Goal: Task Accomplishment & Management: Complete application form

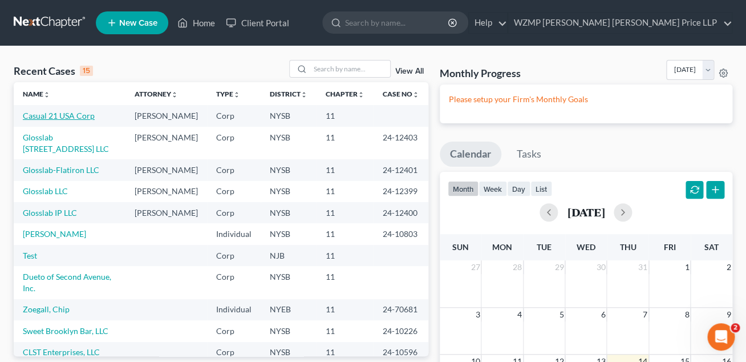
click at [70, 119] on link "Casual 21 USA Corp" at bounding box center [59, 116] width 72 height 10
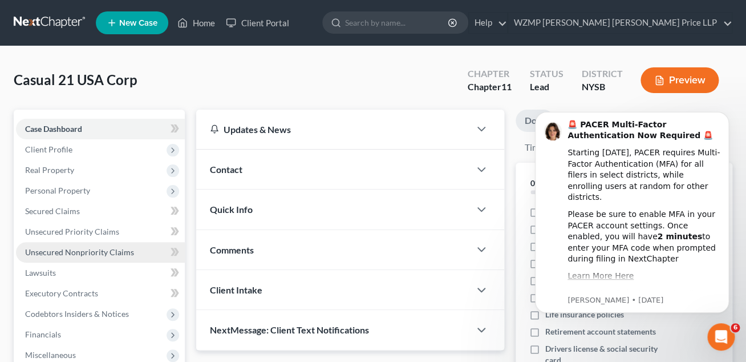
click at [70, 249] on span "Unsecured Nonpriority Claims" at bounding box center [79, 252] width 109 height 10
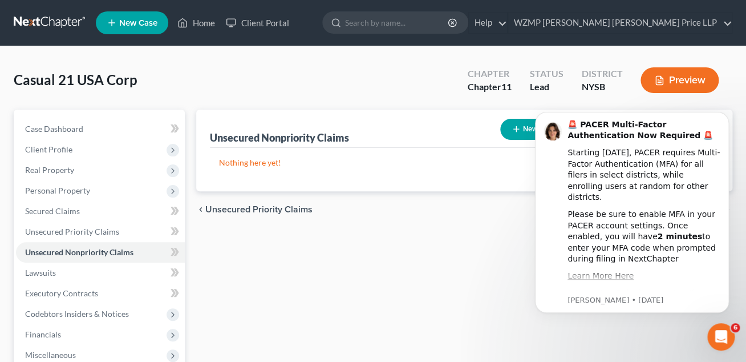
click at [526, 99] on html "🚨 PACER Multi-Factor Authentication Now Required 🚨 Starting [DATE], PACER requi…" at bounding box center [632, 97] width 228 height 5
click at [517, 126] on icon "button" at bounding box center [516, 128] width 9 height 9
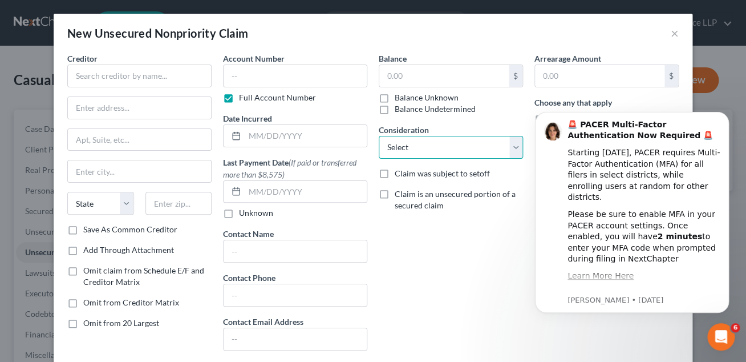
click at [379, 136] on select "Select Cable / Satellite Services Collection Agency Credit Card Debt Debt Couns…" at bounding box center [451, 147] width 144 height 23
click at [728, 99] on html "🚨 PACER Multi-Factor Authentication Now Required 🚨 Starting [DATE], PACER requi…" at bounding box center [632, 97] width 228 height 5
click at [677, 34] on button "×" at bounding box center [675, 33] width 8 height 14
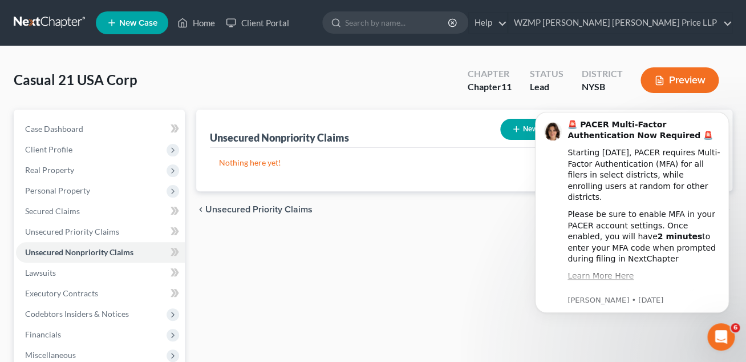
click at [522, 99] on html "🚨 PACER Multi-Factor Authentication Now Required 🚨 Starting [DATE], PACER requi…" at bounding box center [632, 97] width 228 height 5
click at [519, 99] on html "🚨 PACER Multi-Factor Authentication Now Required 🚨 Starting [DATE], PACER requi…" at bounding box center [632, 97] width 228 height 5
click at [723, 336] on icon "Open Intercom Messenger" at bounding box center [721, 337] width 19 height 19
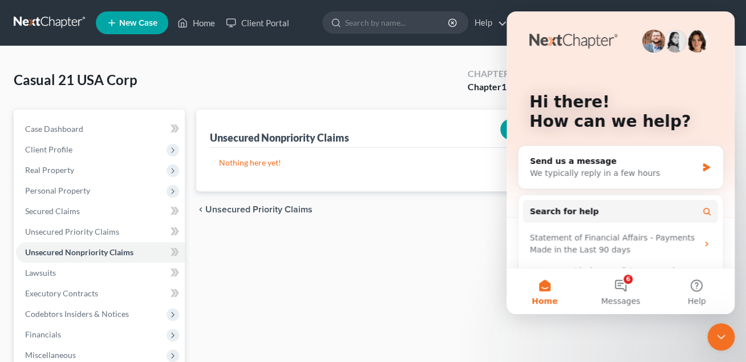
click at [717, 337] on icon "Close Intercom Messenger" at bounding box center [721, 337] width 14 height 14
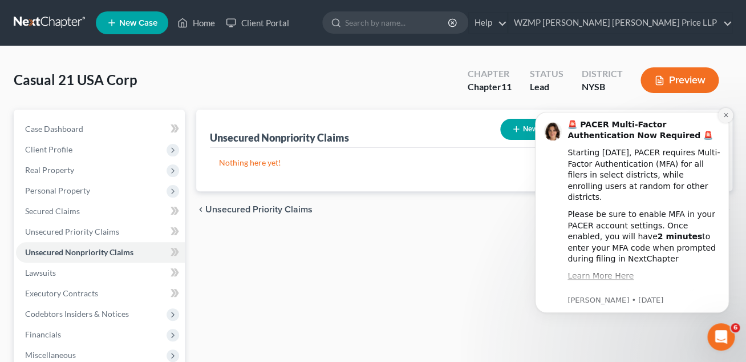
click at [725, 113] on icon "Dismiss notification" at bounding box center [726, 115] width 6 height 6
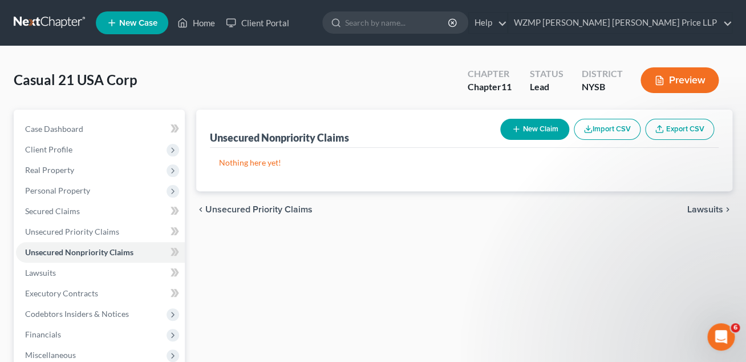
click at [549, 127] on button "New Claim" at bounding box center [534, 129] width 69 height 21
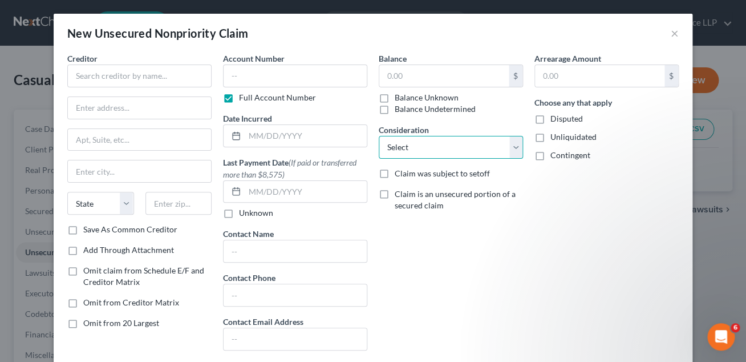
click at [379, 136] on select "Select Cable / Satellite Services Collection Agency Credit Card Debt Debt Couns…" at bounding box center [451, 147] width 144 height 23
click option "Monies Loaned / Advanced" at bounding box center [0, 0] width 0 height 0
select select "18"
click option "Utility Services" at bounding box center [0, 0] width 0 height 0
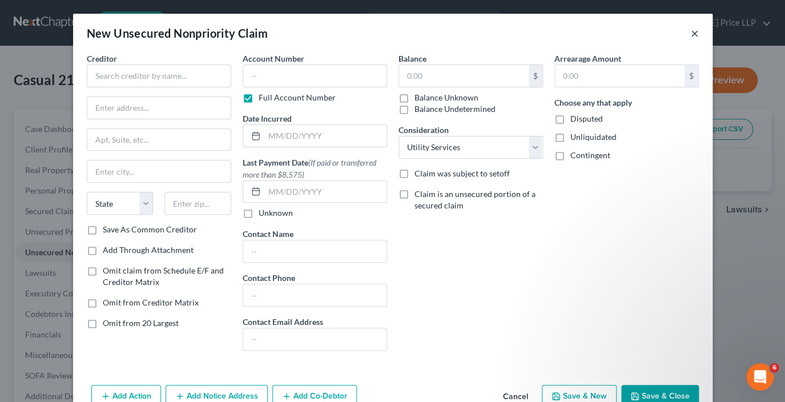
click at [694, 32] on button "×" at bounding box center [694, 33] width 8 height 14
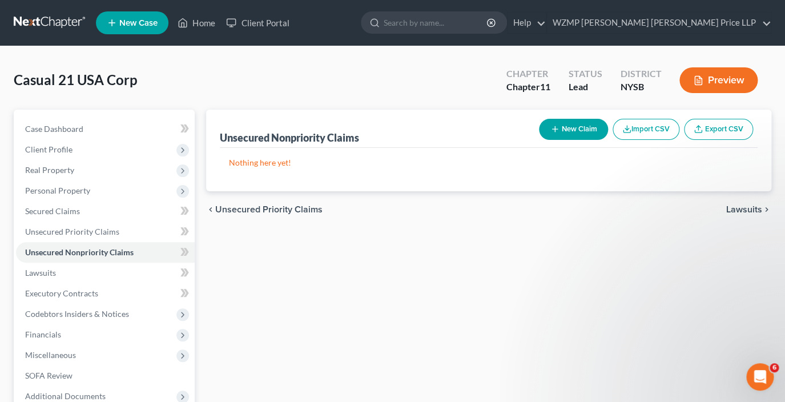
click at [657, 127] on button "Import CSV" at bounding box center [645, 129] width 67 height 21
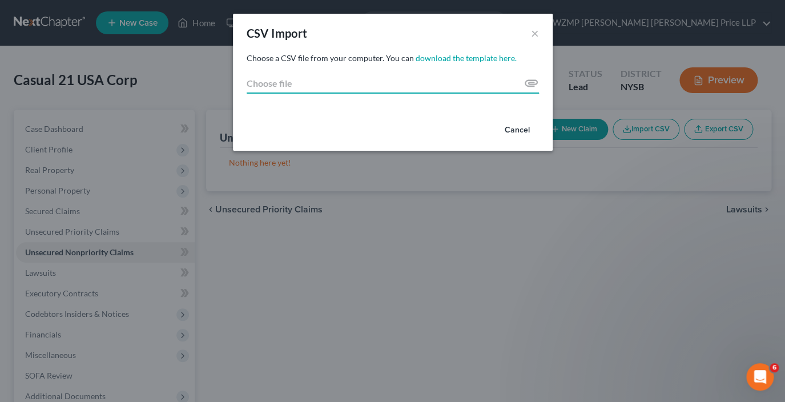
click at [530, 83] on input "Choose file" at bounding box center [392, 83] width 292 height 21
type input "C:\fakepath\[DATE] Creditors Accounts Payable.csv"
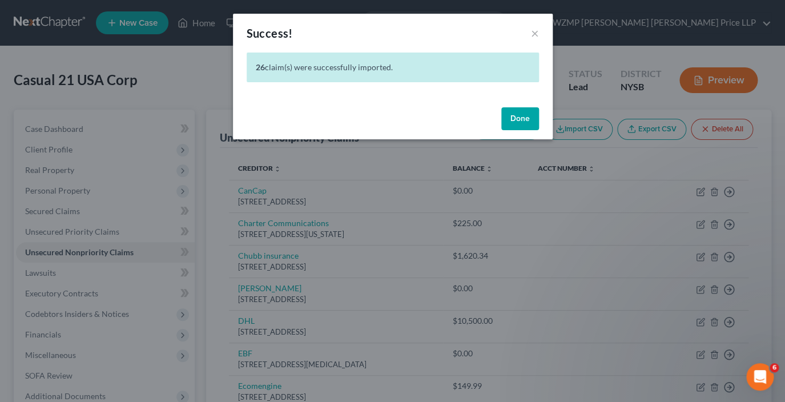
click at [522, 119] on button "Done" at bounding box center [520, 118] width 38 height 23
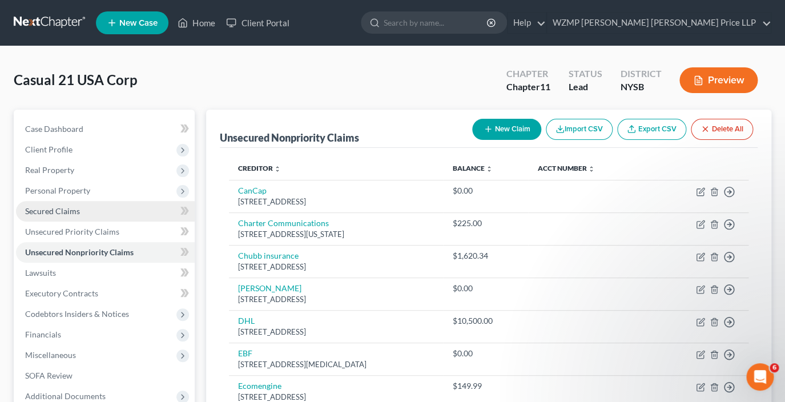
click at [71, 212] on span "Secured Claims" at bounding box center [52, 211] width 55 height 10
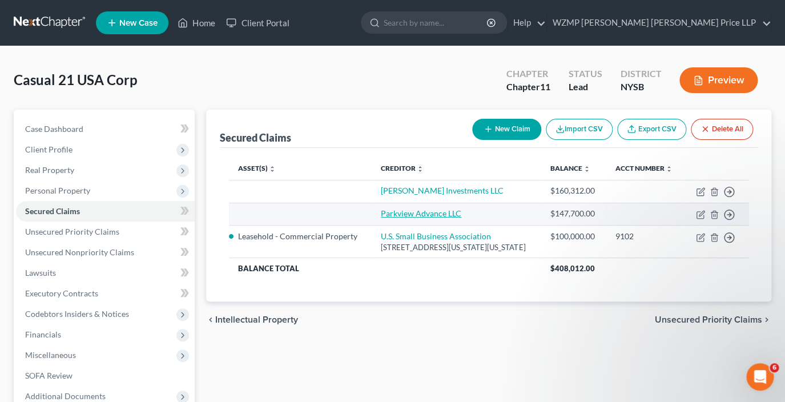
click at [403, 218] on link "Parkview Advance LLC" at bounding box center [421, 213] width 80 height 10
select select "0"
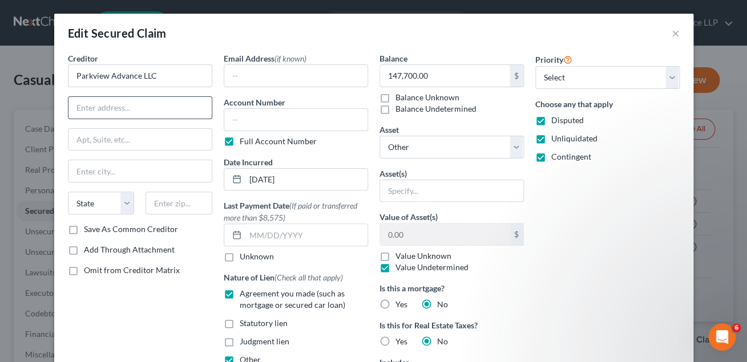
click at [94, 111] on input "text" at bounding box center [139, 108] width 143 height 22
type input "[STREET_ADDRESS]"
click at [164, 204] on input "text" at bounding box center [179, 203] width 67 height 23
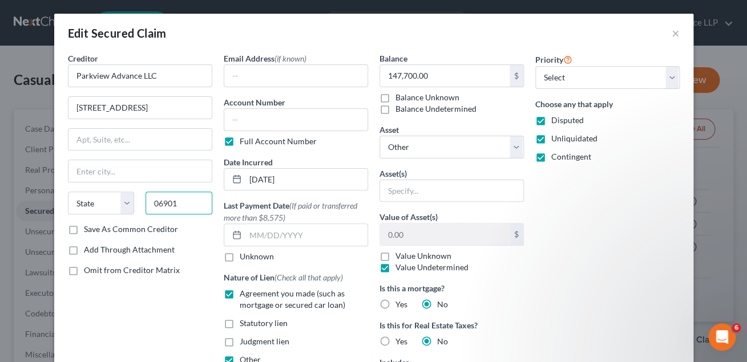
type input "06901"
type input "[GEOGRAPHIC_DATA]"
select select "6"
click at [199, 227] on div "Save As Common Creditor" at bounding box center [140, 229] width 144 height 11
click at [84, 231] on label "Save As Common Creditor" at bounding box center [131, 229] width 94 height 11
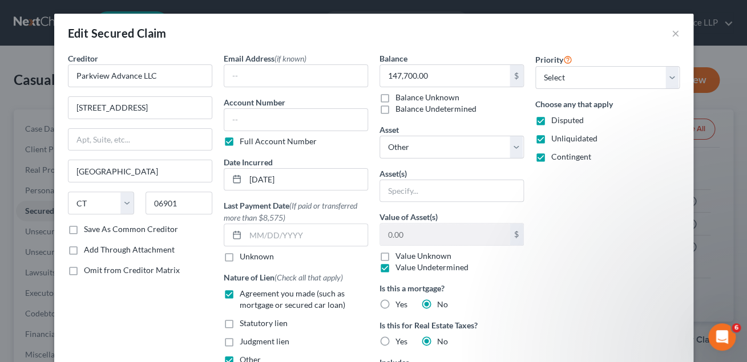
click at [88, 231] on input "Save As Common Creditor" at bounding box center [91, 227] width 7 height 7
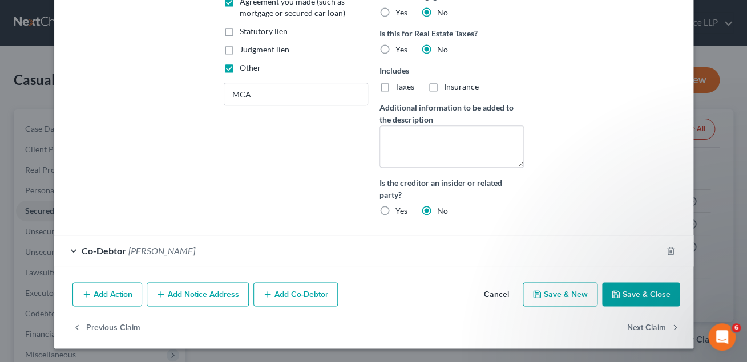
scroll to position [291, 0]
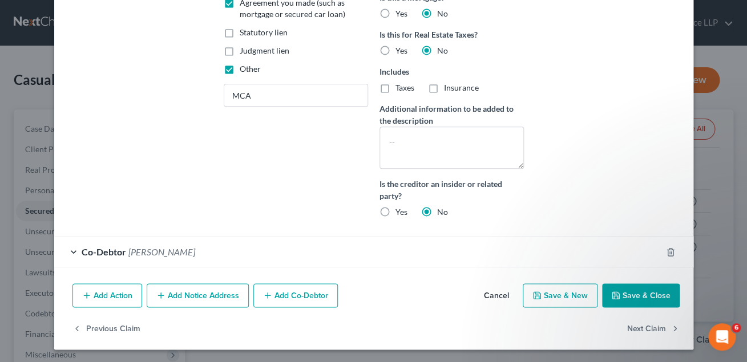
click at [630, 294] on button "Save & Close" at bounding box center [641, 296] width 78 height 24
checkbox input "false"
select select
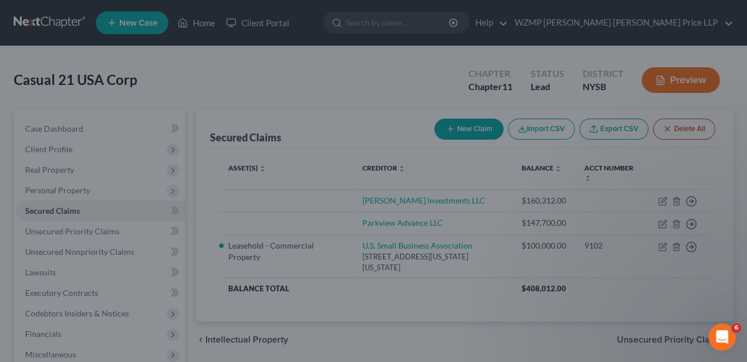
scroll to position [181, 0]
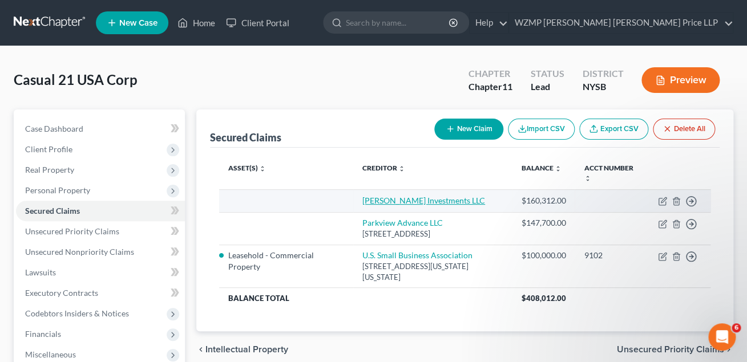
click at [362, 204] on link "[PERSON_NAME] Investments LLC" at bounding box center [423, 201] width 123 height 10
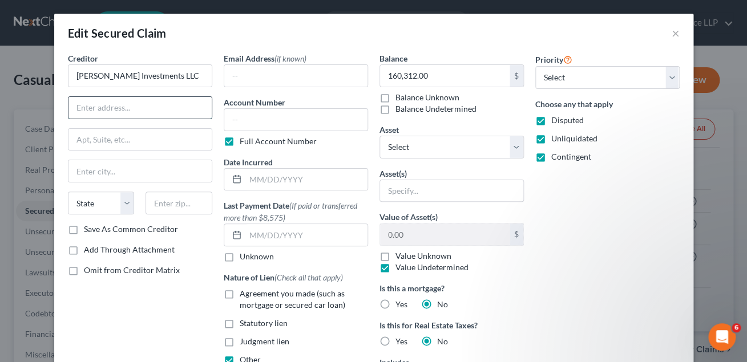
click at [94, 110] on input "text" at bounding box center [139, 108] width 143 height 22
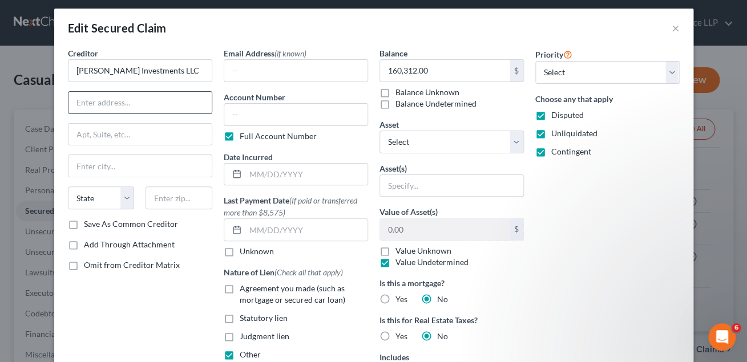
paste input "[STREET_ADDRESS]"
type input "[STREET_ADDRESS]"
click at [176, 199] on input "text" at bounding box center [179, 198] width 67 height 23
type input "33137"
type input "[GEOGRAPHIC_DATA]"
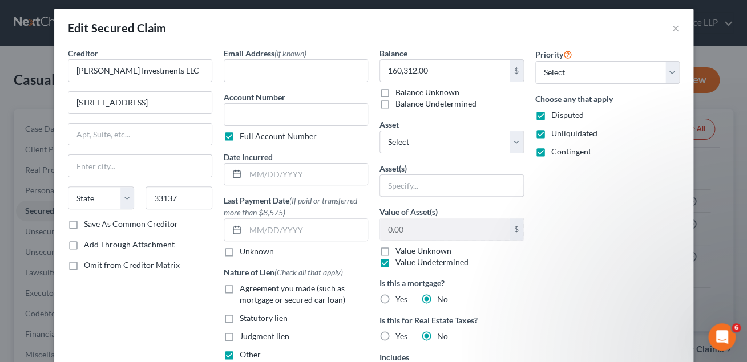
select select "9"
click at [196, 222] on div "Save As Common Creditor" at bounding box center [140, 224] width 144 height 11
click at [84, 225] on label "Save As Common Creditor" at bounding box center [131, 224] width 94 height 11
click at [88, 225] on input "Save As Common Creditor" at bounding box center [91, 222] width 7 height 7
checkbox input "true"
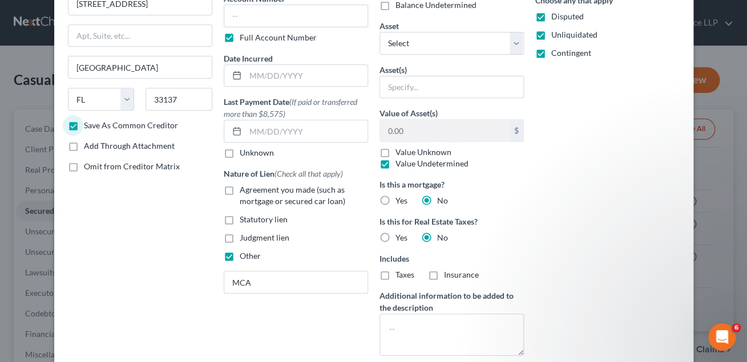
scroll to position [108, 0]
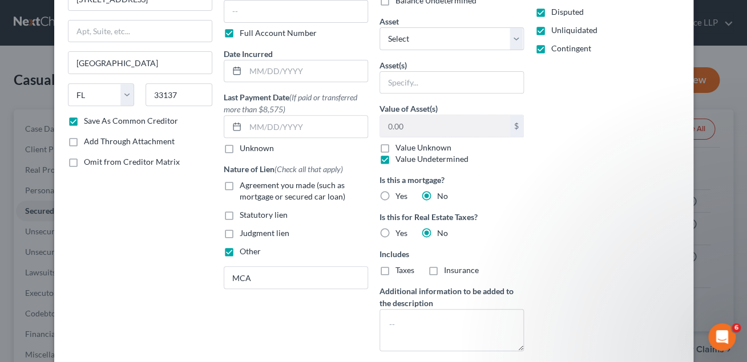
click at [240, 185] on label "Agreement you made (such as mortgage or secured car loan)" at bounding box center [304, 191] width 128 height 23
click at [244, 185] on input "Agreement you made (such as mortgage or secured car loan)" at bounding box center [247, 183] width 7 height 7
checkbox input "true"
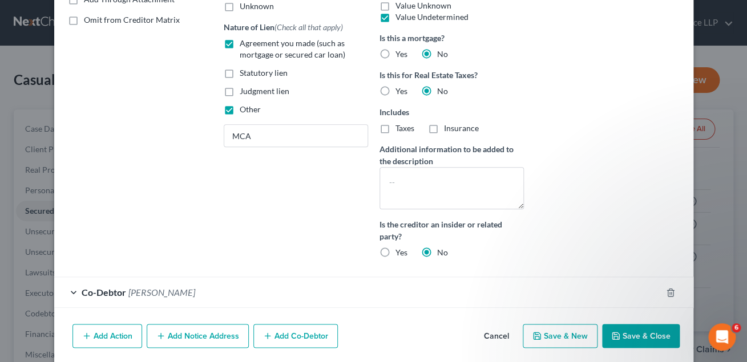
scroll to position [292, 0]
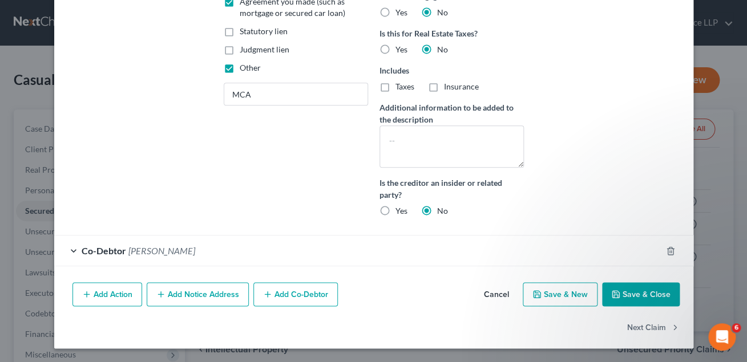
click at [616, 296] on icon "button" at bounding box center [615, 294] width 9 height 9
checkbox input "false"
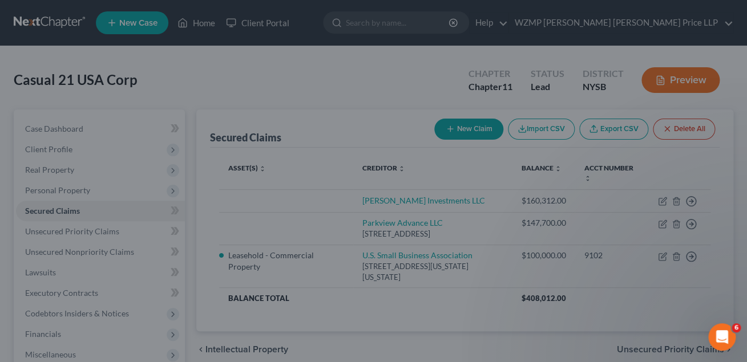
scroll to position [181, 0]
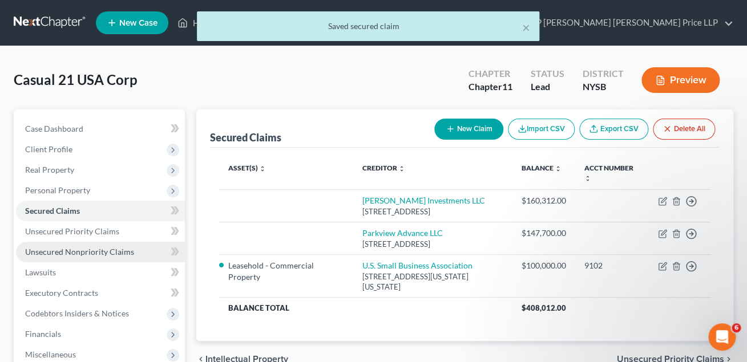
click at [90, 248] on span "Unsecured Nonpriority Claims" at bounding box center [79, 252] width 109 height 10
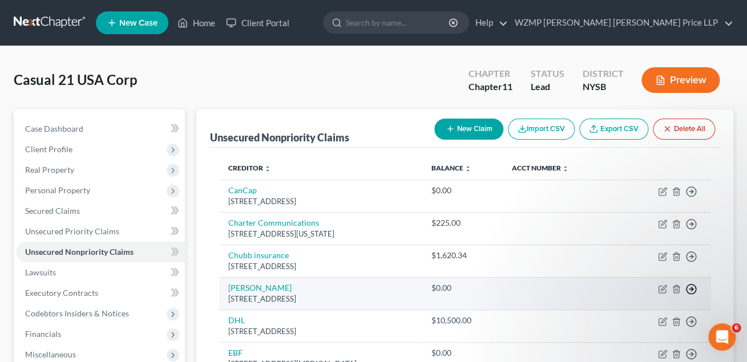
click at [692, 192] on line "button" at bounding box center [691, 192] width 4 height 0
click at [605, 290] on link "Move to D" at bounding box center [638, 297] width 95 height 19
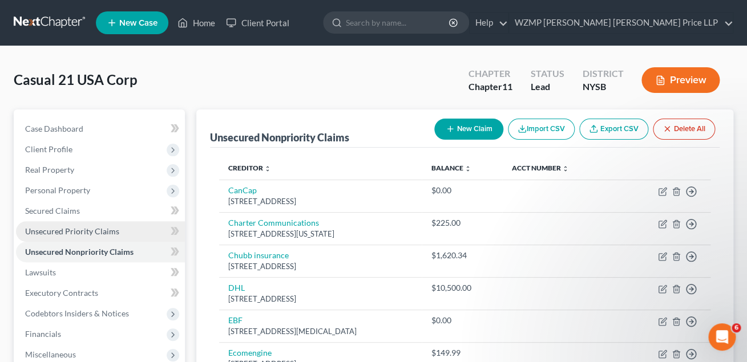
click at [96, 232] on span "Unsecured Priority Claims" at bounding box center [72, 232] width 94 height 10
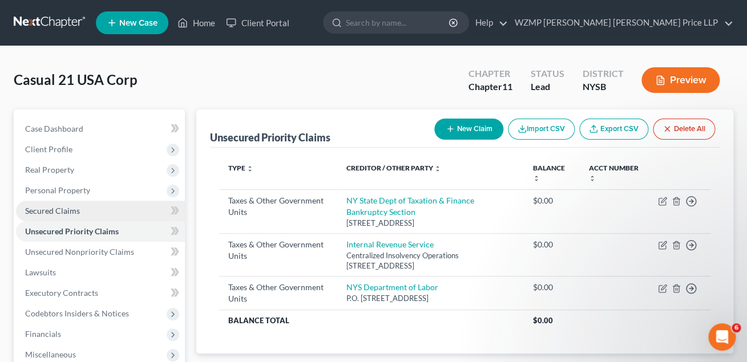
click at [71, 211] on span "Secured Claims" at bounding box center [52, 211] width 55 height 10
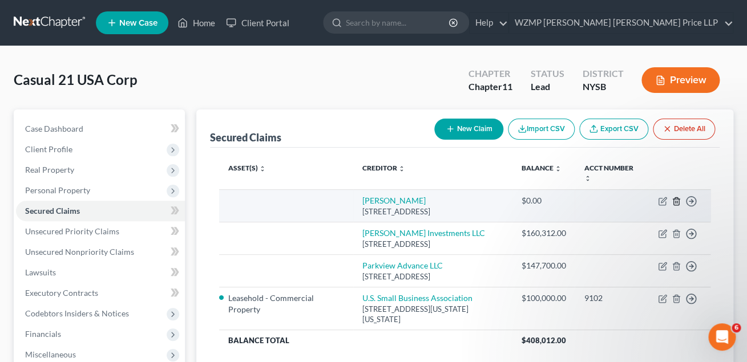
click at [677, 201] on line "button" at bounding box center [677, 202] width 0 height 2
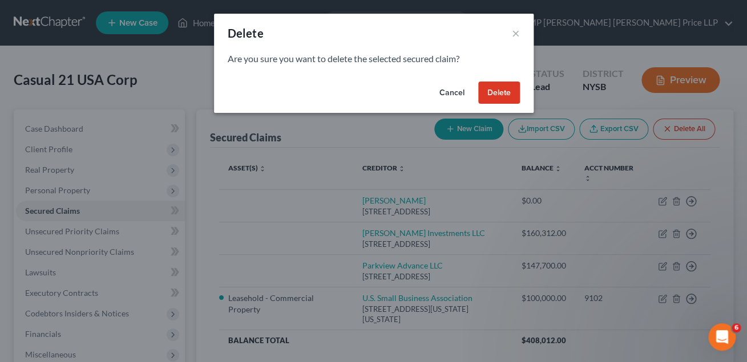
click at [503, 92] on button "Delete" at bounding box center [499, 93] width 42 height 23
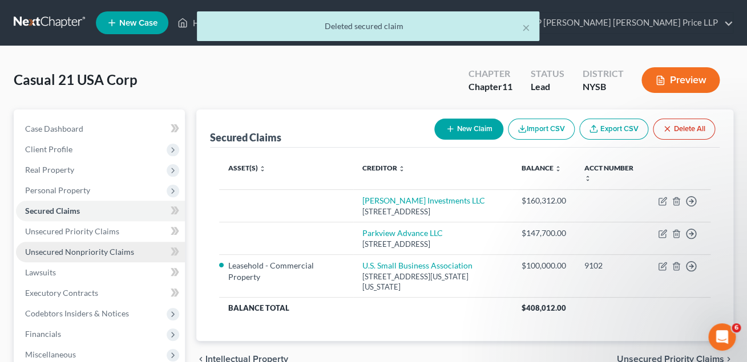
click at [120, 252] on span "Unsecured Nonpriority Claims" at bounding box center [79, 252] width 109 height 10
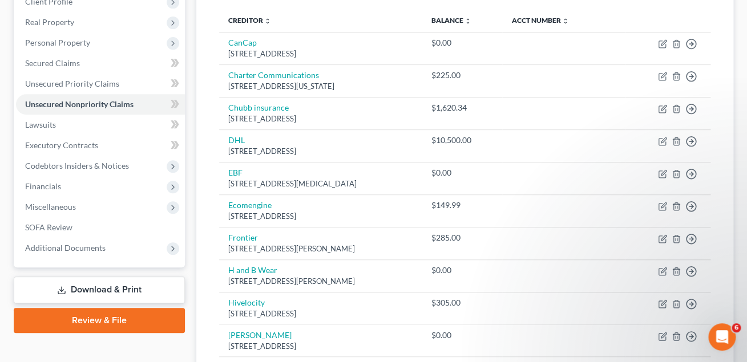
scroll to position [148, 0]
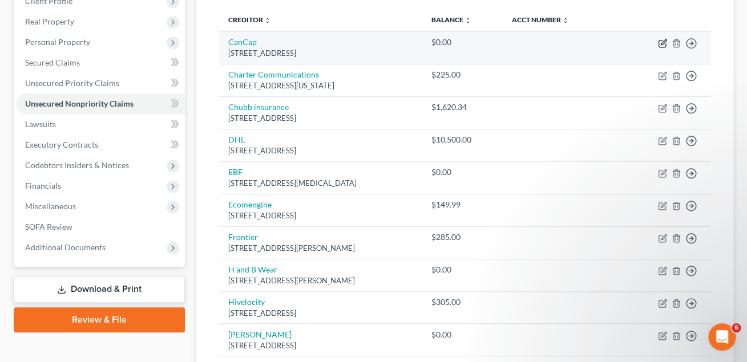
click at [662, 43] on icon "button" at bounding box center [663, 41] width 5 height 5
select select "10"
select select "11"
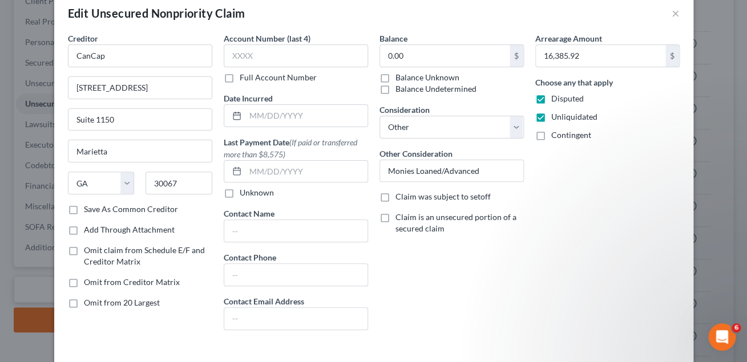
scroll to position [19, 0]
drag, startPoint x: 585, startPoint y: 57, endPoint x: 491, endPoint y: 55, distance: 94.2
click at [536, 55] on input "16,385.92" at bounding box center [601, 57] width 130 height 22
drag, startPoint x: 582, startPoint y: 56, endPoint x: 534, endPoint y: 56, distance: 48.5
click at [536, 56] on input "16,385.92" at bounding box center [601, 57] width 130 height 22
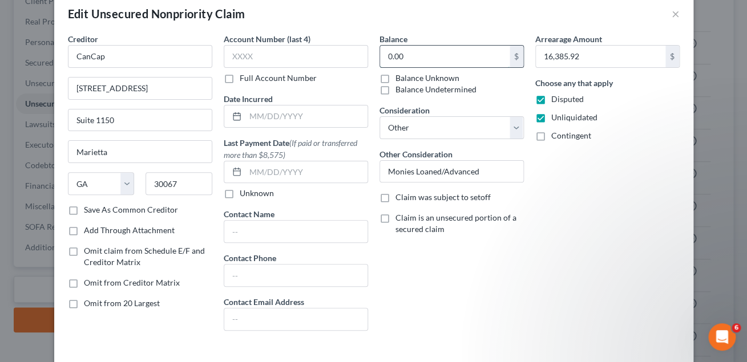
drag, startPoint x: 423, startPoint y: 63, endPoint x: 358, endPoint y: 58, distance: 65.8
click at [380, 58] on input "0.00" at bounding box center [445, 57] width 130 height 22
drag, startPoint x: 385, startPoint y: 55, endPoint x: 440, endPoint y: 55, distance: 54.8
click at [440, 55] on input "0.00" at bounding box center [445, 57] width 130 height 22
paste input "16,385.92"
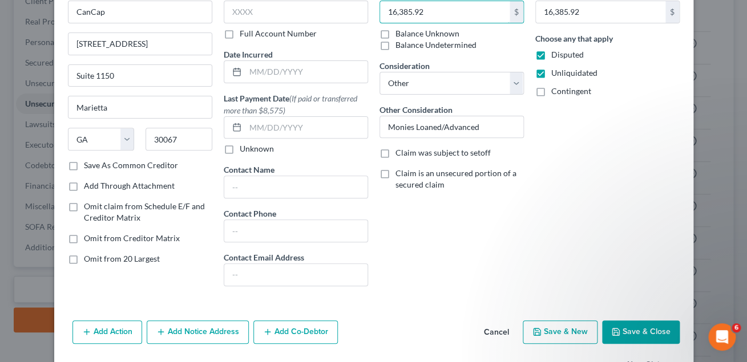
scroll to position [102, 0]
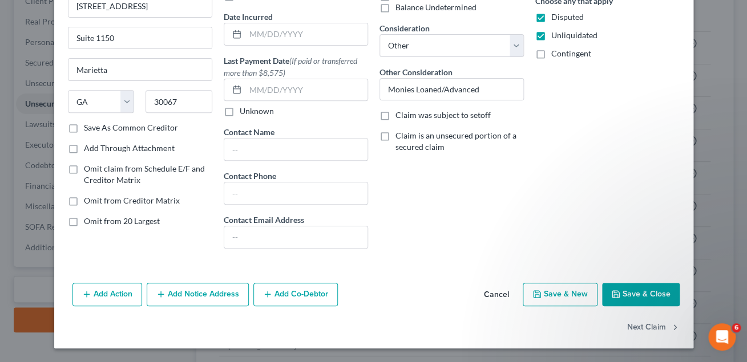
type input "16,385.92"
click at [641, 296] on button "Save & Close" at bounding box center [641, 295] width 78 height 24
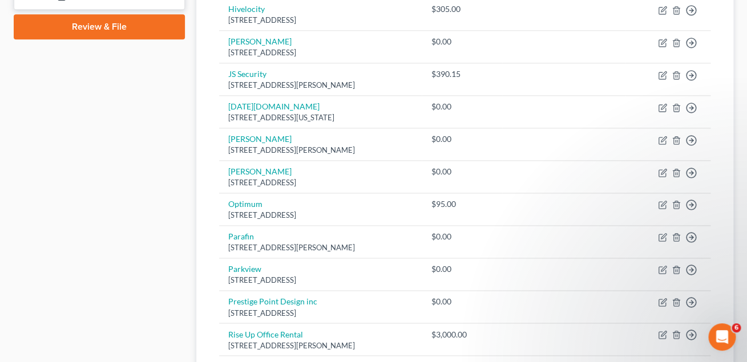
scroll to position [443, 0]
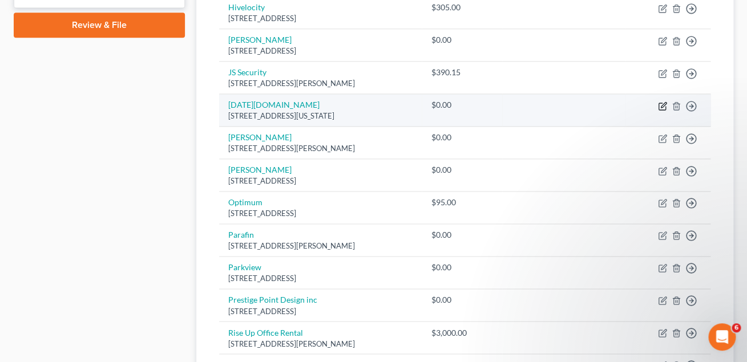
click at [662, 108] on icon "button" at bounding box center [662, 106] width 9 height 9
select select "35"
select select "15"
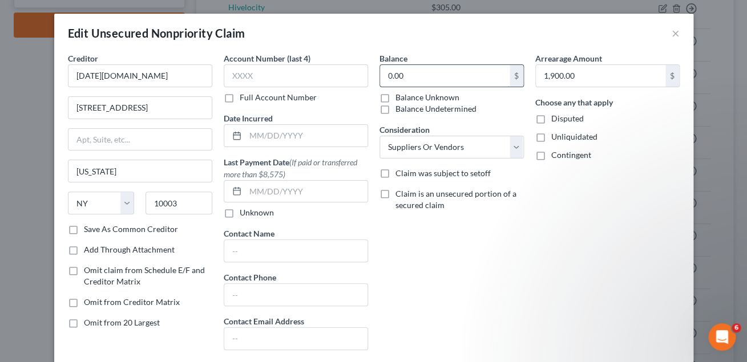
drag, startPoint x: 409, startPoint y: 77, endPoint x: 375, endPoint y: 76, distance: 34.2
click at [380, 76] on input "0.00" at bounding box center [445, 76] width 130 height 22
drag, startPoint x: 387, startPoint y: 74, endPoint x: 495, endPoint y: 77, distance: 107.9
click at [495, 77] on input "0.00" at bounding box center [445, 76] width 130 height 22
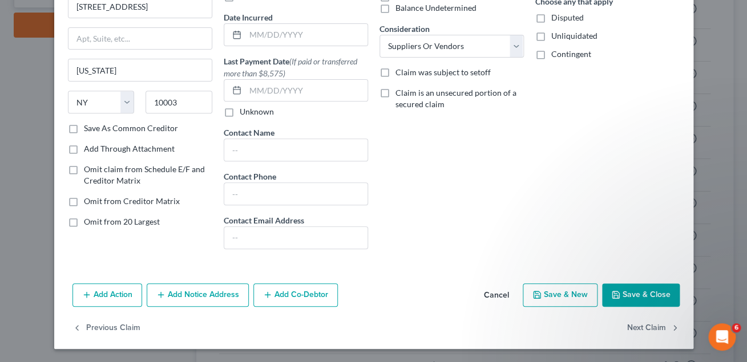
scroll to position [102, 0]
type input "1,900"
click at [636, 294] on button "Save & Close" at bounding box center [641, 295] width 78 height 24
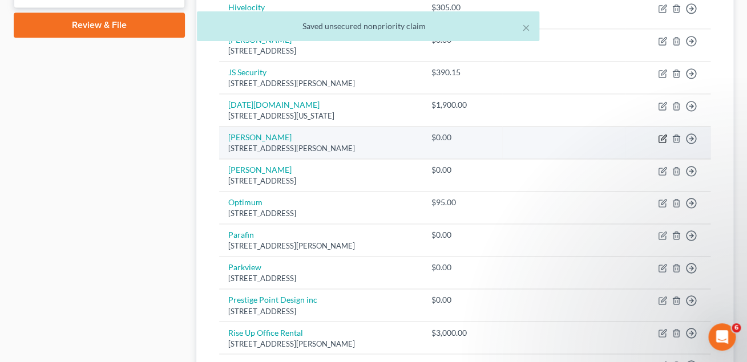
click at [663, 139] on icon "button" at bounding box center [663, 137] width 5 height 5
select select "35"
select select "11"
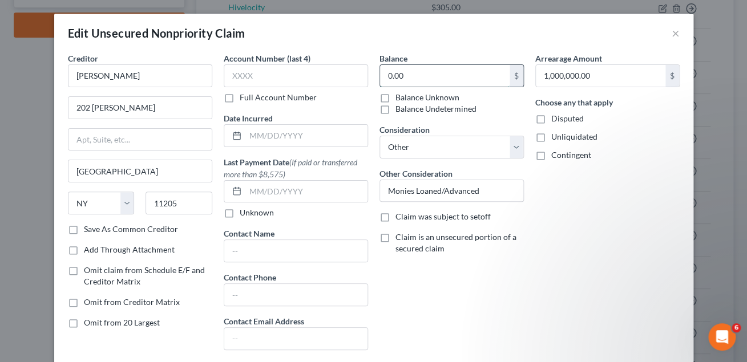
drag, startPoint x: 419, startPoint y: 77, endPoint x: 355, endPoint y: 77, distance: 64.5
click at [380, 77] on input "0.00" at bounding box center [445, 76] width 130 height 22
drag, startPoint x: 387, startPoint y: 76, endPoint x: 521, endPoint y: 64, distance: 134.6
click at [521, 64] on div "Balance 0.00 $ Balance Unknown Balance Undetermined 0.00 $ Balance Unknown" at bounding box center [451, 83] width 144 height 62
drag, startPoint x: 595, startPoint y: 78, endPoint x: 514, endPoint y: 78, distance: 81.0
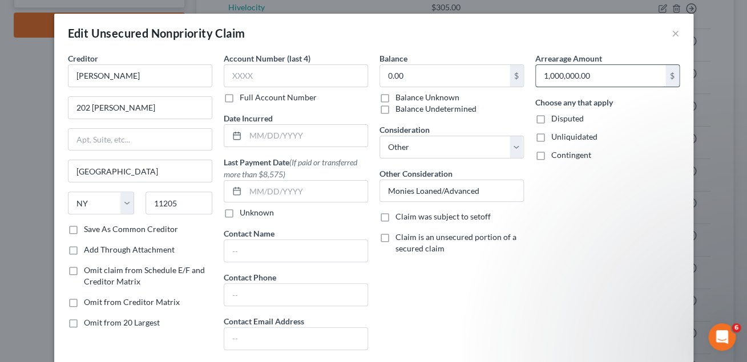
click at [536, 78] on input "1,000,000.00" at bounding box center [601, 76] width 130 height 22
drag, startPoint x: 543, startPoint y: 78, endPoint x: 638, endPoint y: 74, distance: 94.8
click at [638, 74] on input "1,000,000.00" at bounding box center [601, 76] width 130 height 22
paste input "1"
type input "1,000,000.00"
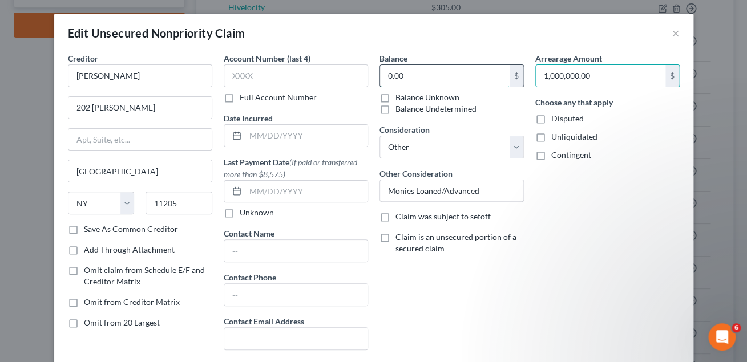
click at [413, 74] on input "0.00" at bounding box center [445, 76] width 130 height 22
click at [397, 78] on input "0.00" at bounding box center [445, 76] width 130 height 22
click at [561, 220] on div "Arrearage Amount 1,000,000.00 $ Choose any that apply Disputed Unliquidated Con…" at bounding box center [608, 205] width 156 height 307
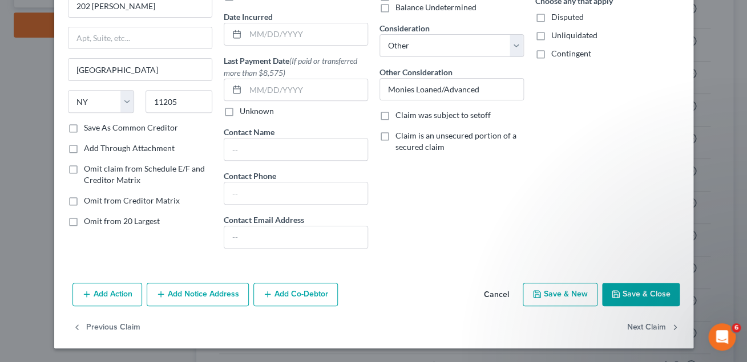
click at [632, 296] on button "Save & Close" at bounding box center [641, 295] width 78 height 24
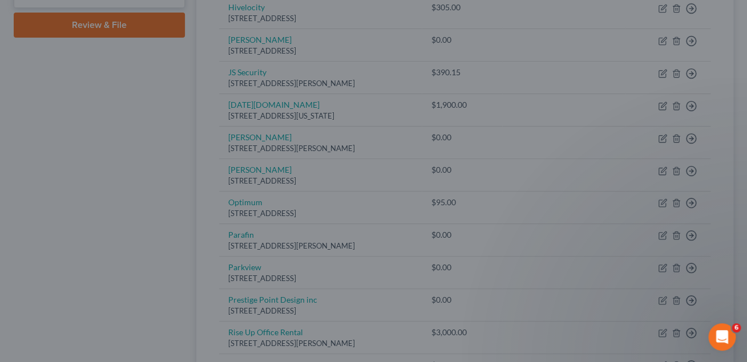
type input "1,000,000.00"
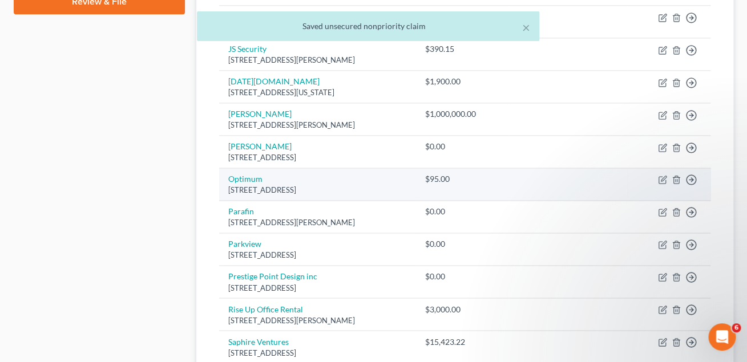
scroll to position [471, 0]
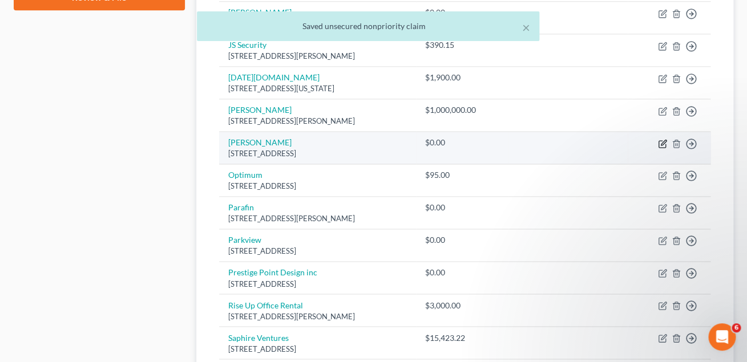
click at [661, 144] on icon "button" at bounding box center [663, 142] width 5 height 5
select select "46"
select select "11"
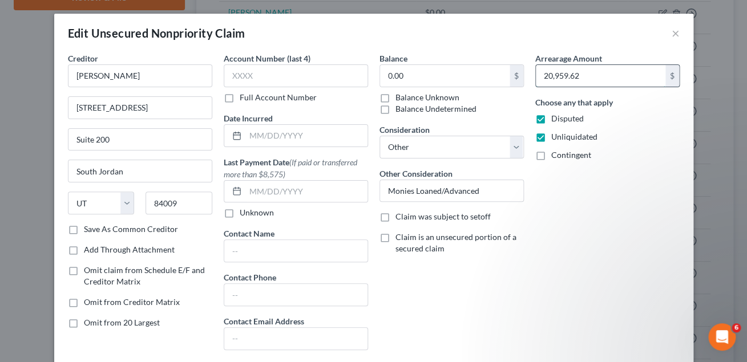
drag, startPoint x: 580, startPoint y: 77, endPoint x: 593, endPoint y: 76, distance: 13.7
click at [593, 76] on input "20,959.62" at bounding box center [601, 76] width 130 height 22
drag, startPoint x: 423, startPoint y: 75, endPoint x: 383, endPoint y: 75, distance: 39.9
click at [383, 75] on input "0.00" at bounding box center [445, 76] width 130 height 22
click at [387, 76] on input "0.00" at bounding box center [445, 76] width 130 height 22
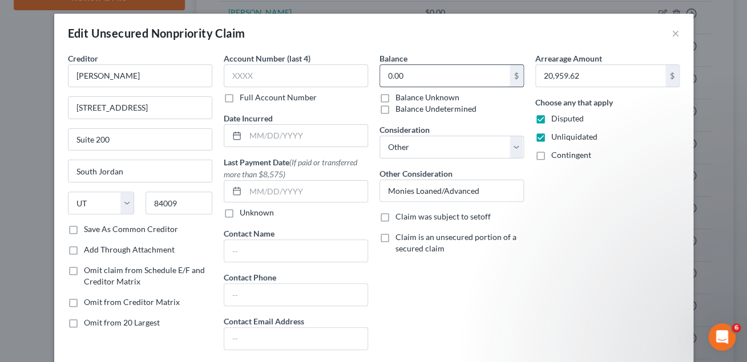
paste input "20,959.62"
drag, startPoint x: 456, startPoint y: 76, endPoint x: 426, endPoint y: 74, distance: 30.3
click at [426, 74] on input "20,959.620.00" at bounding box center [445, 76] width 130 height 22
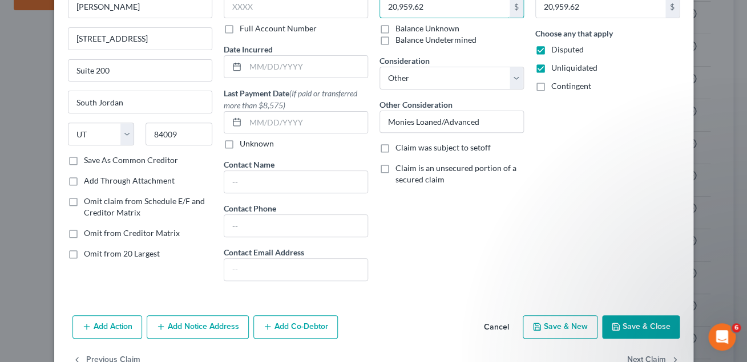
scroll to position [102, 0]
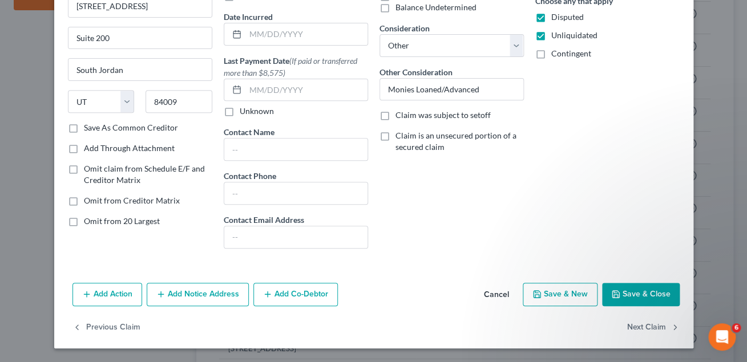
type input "20,959.62"
click at [630, 294] on button "Save & Close" at bounding box center [641, 295] width 78 height 24
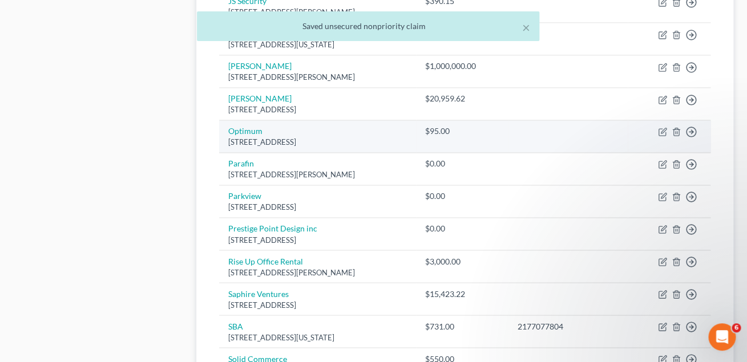
scroll to position [521, 0]
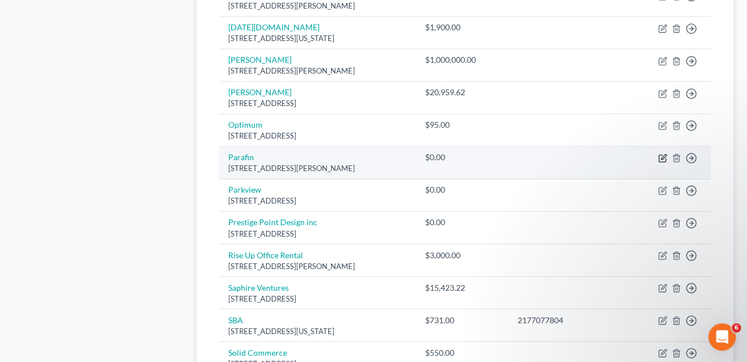
click at [664, 157] on icon "button" at bounding box center [662, 157] width 9 height 9
select select "4"
select select "11"
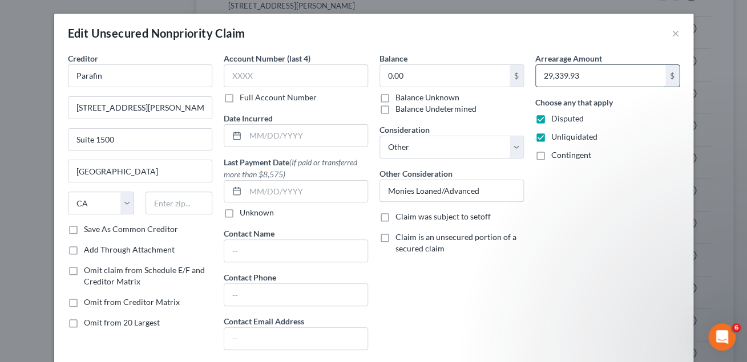
drag, startPoint x: 545, startPoint y: 75, endPoint x: 610, endPoint y: 73, distance: 65.1
click at [610, 73] on input "29,339.93" at bounding box center [601, 76] width 130 height 22
drag, startPoint x: 387, startPoint y: 76, endPoint x: 416, endPoint y: 76, distance: 29.1
click at [416, 76] on input "0.00" at bounding box center [445, 76] width 130 height 22
paste input "29,339.93"
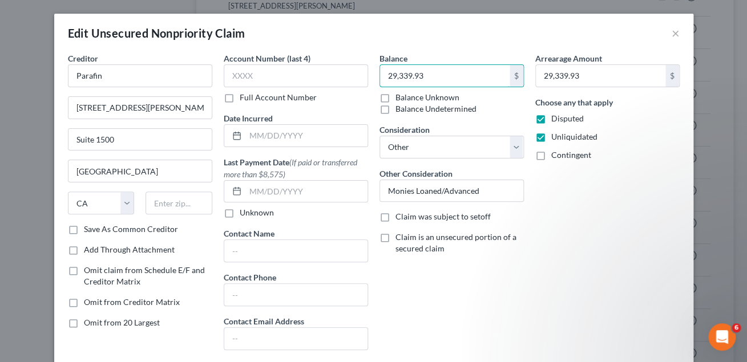
scroll to position [102, 0]
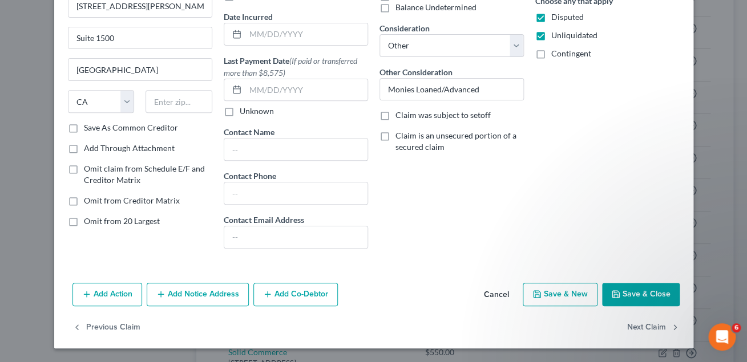
type input "29,339.93"
click at [631, 297] on button "Save & Close" at bounding box center [641, 295] width 78 height 24
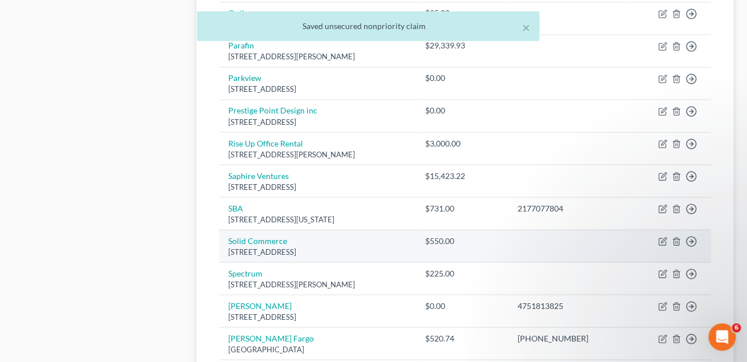
scroll to position [624, 0]
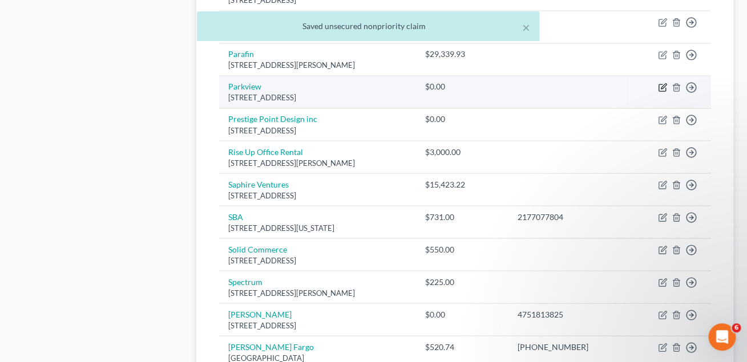
click at [661, 89] on icon "button" at bounding box center [663, 86] width 5 height 5
select select "6"
select select "11"
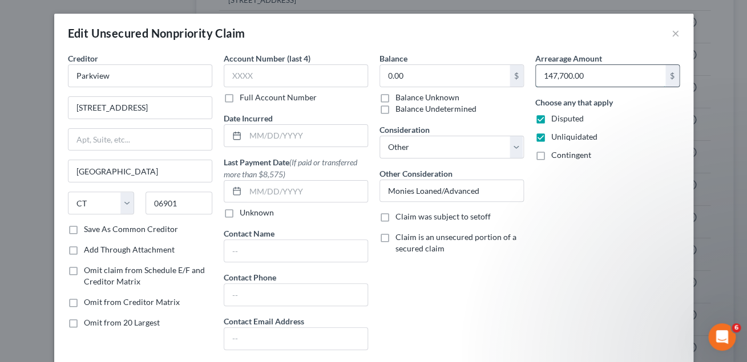
drag, startPoint x: 545, startPoint y: 75, endPoint x: 608, endPoint y: 75, distance: 63.3
click at [608, 75] on input "147,700.00" at bounding box center [601, 76] width 130 height 22
drag, startPoint x: 386, startPoint y: 76, endPoint x: 438, endPoint y: 79, distance: 52.0
click at [438, 79] on input "0.00" at bounding box center [445, 76] width 130 height 22
paste input "147,70"
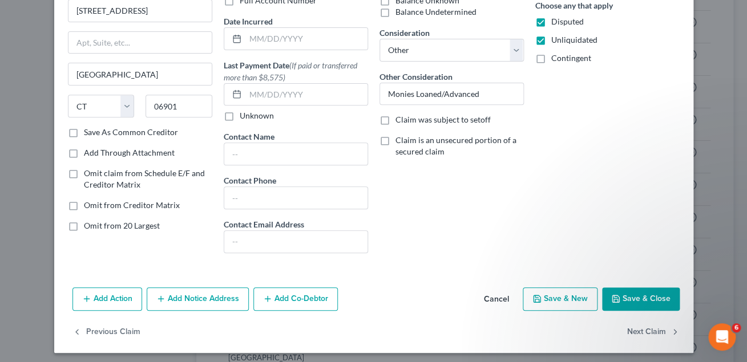
scroll to position [102, 0]
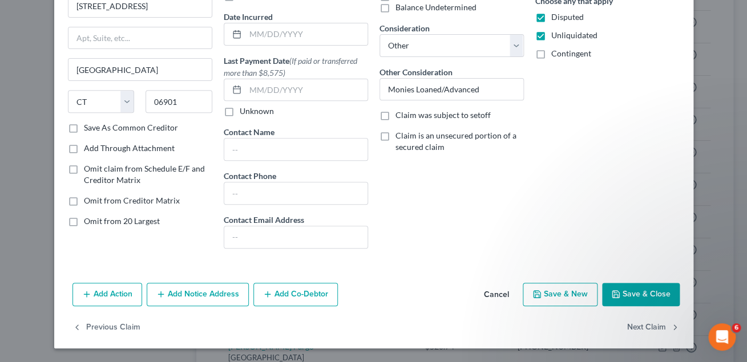
type input "147,700.00"
click at [629, 302] on button "Save & Close" at bounding box center [641, 295] width 78 height 24
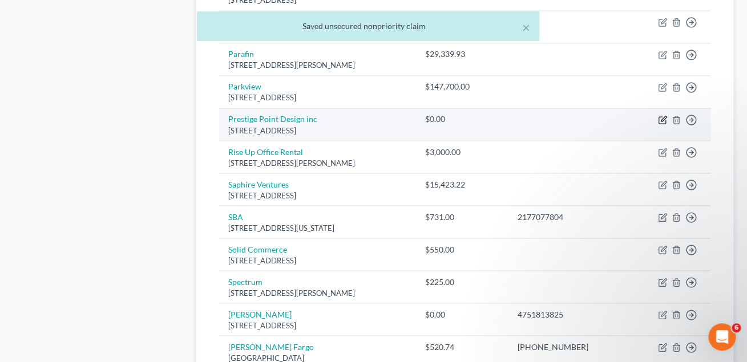
click at [662, 121] on icon "button" at bounding box center [663, 118] width 5 height 5
select select "35"
select select "11"
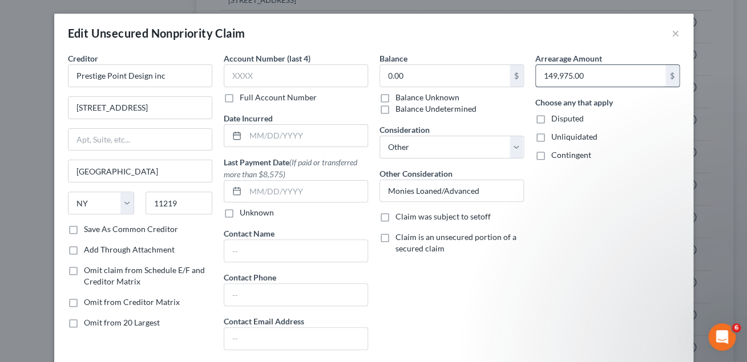
drag, startPoint x: 545, startPoint y: 77, endPoint x: 627, endPoint y: 71, distance: 81.8
click at [627, 71] on input "149,975.00" at bounding box center [601, 76] width 130 height 22
drag, startPoint x: 410, startPoint y: 76, endPoint x: 383, endPoint y: 75, distance: 27.4
click at [383, 75] on input "0.00" at bounding box center [445, 76] width 130 height 22
drag, startPoint x: 389, startPoint y: 76, endPoint x: 413, endPoint y: 77, distance: 24.5
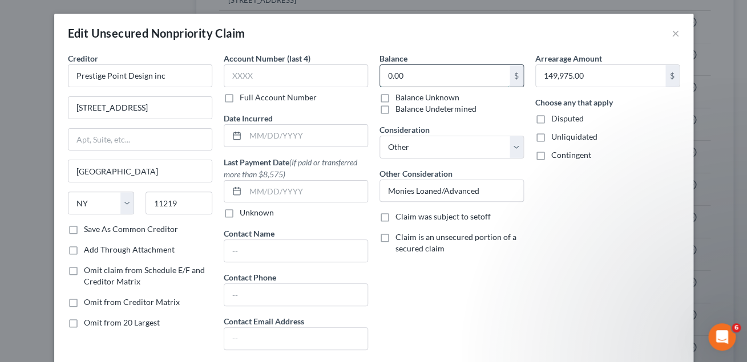
click at [413, 77] on input "0.00" at bounding box center [445, 76] width 130 height 22
paste input "149,975"
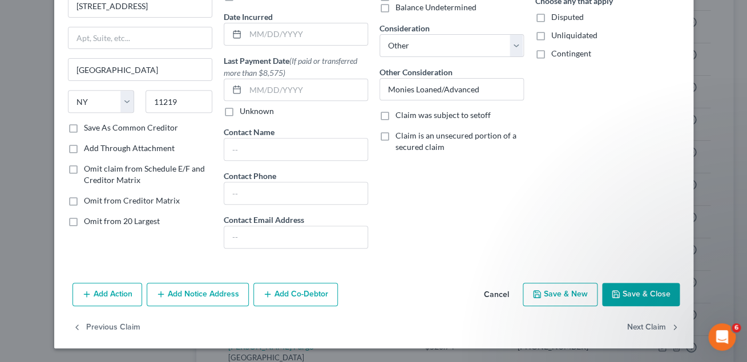
type input "149,975.00"
click at [620, 292] on icon "button" at bounding box center [615, 294] width 9 height 9
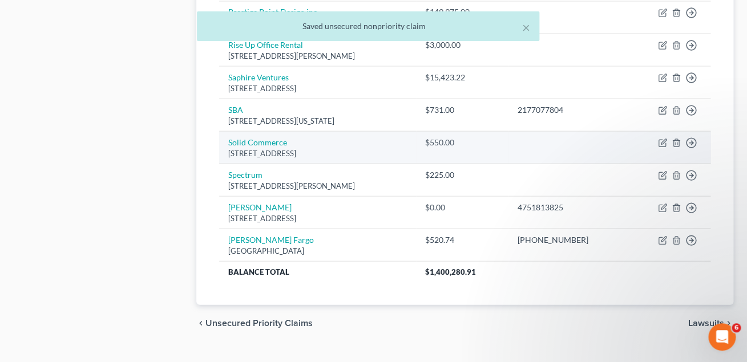
scroll to position [734, 0]
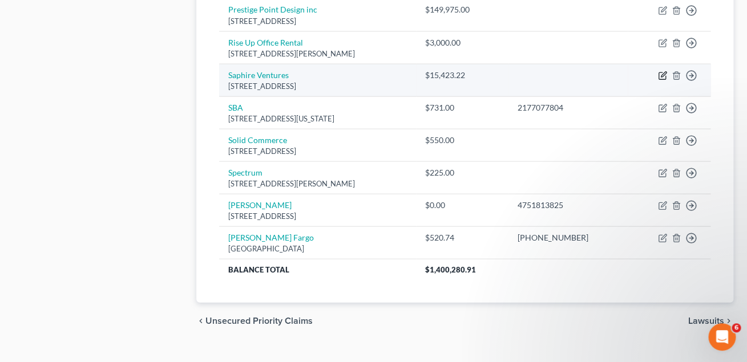
click at [660, 76] on icon "button" at bounding box center [662, 75] width 9 height 9
select select "35"
select select "11"
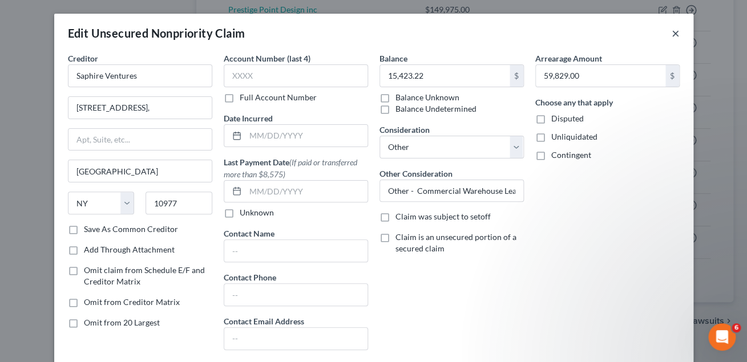
click at [676, 35] on button "×" at bounding box center [676, 33] width 8 height 14
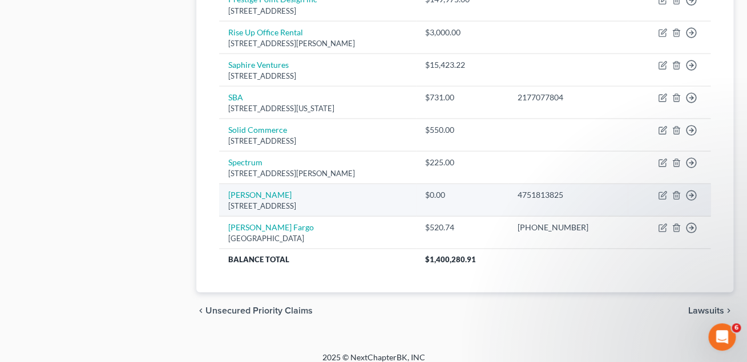
scroll to position [743, 0]
click at [664, 199] on icon "button" at bounding box center [662, 196] width 9 height 9
select select "6"
select select "11"
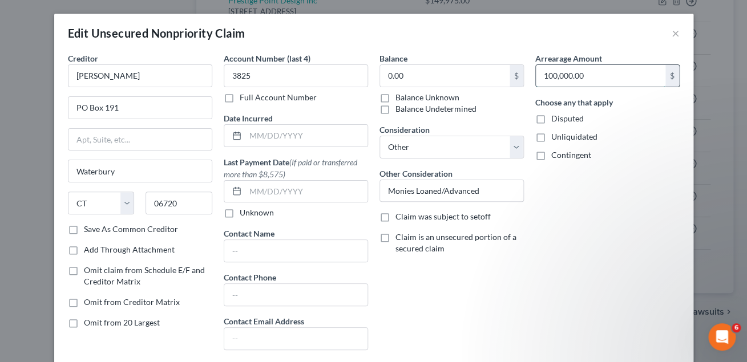
drag, startPoint x: 585, startPoint y: 76, endPoint x: 604, endPoint y: 79, distance: 19.6
click at [604, 79] on input "100,000.00" at bounding box center [601, 76] width 130 height 22
drag, startPoint x: 417, startPoint y: 80, endPoint x: 373, endPoint y: 76, distance: 44.7
click at [380, 76] on input "0.00" at bounding box center [445, 76] width 130 height 22
drag, startPoint x: 389, startPoint y: 76, endPoint x: 442, endPoint y: 78, distance: 53.7
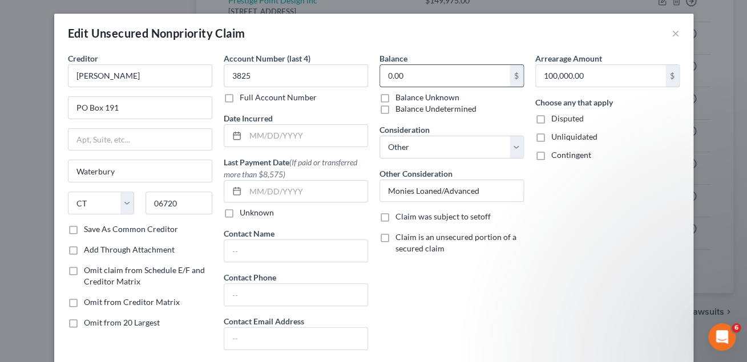
click at [442, 78] on input "0.00" at bounding box center [445, 76] width 130 height 22
paste input "100,00"
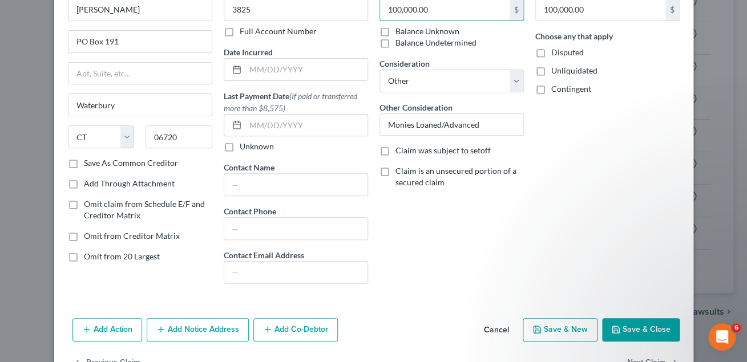
scroll to position [102, 0]
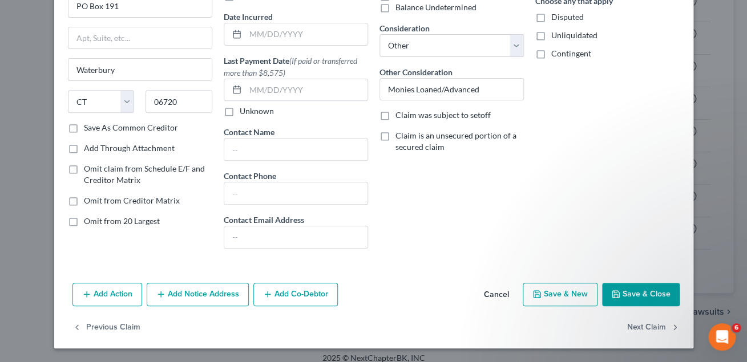
type input "100,000.00"
click at [632, 295] on button "Save & Close" at bounding box center [641, 295] width 78 height 24
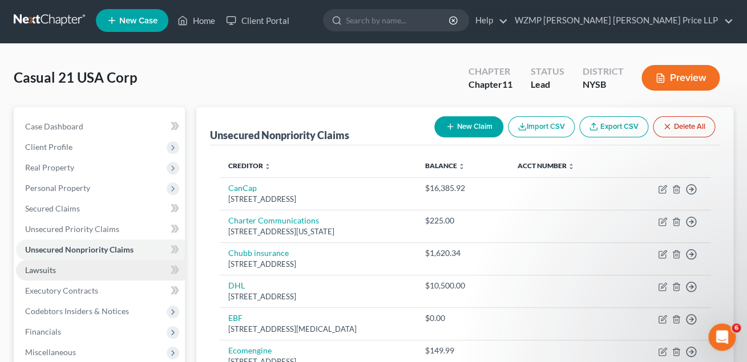
scroll to position [1, 0]
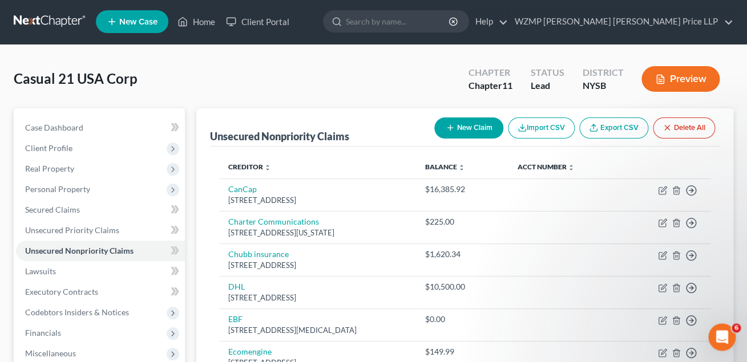
click at [672, 79] on button "Preview" at bounding box center [680, 79] width 78 height 26
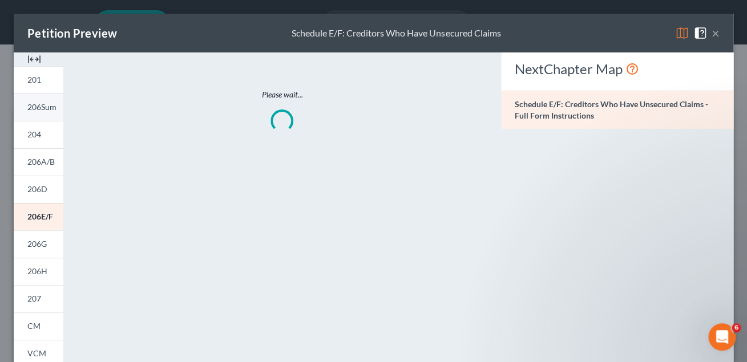
click at [32, 107] on span "206Sum" at bounding box center [41, 107] width 29 height 10
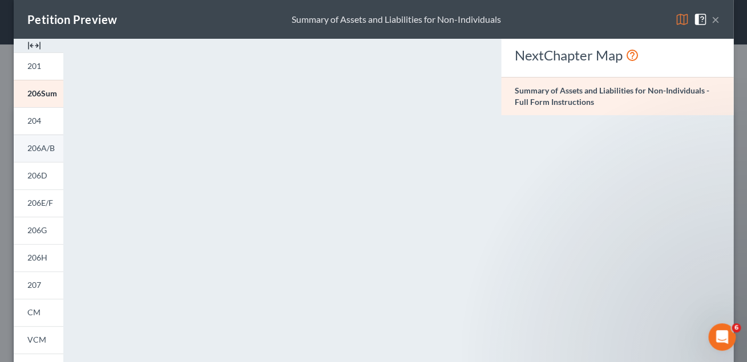
scroll to position [0, 0]
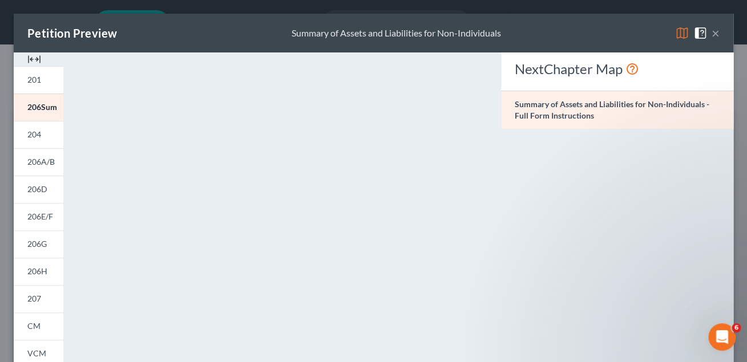
click at [717, 33] on button "×" at bounding box center [716, 33] width 8 height 14
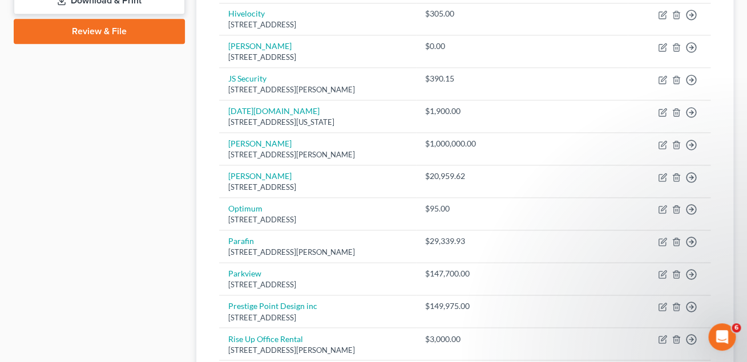
scroll to position [438, 0]
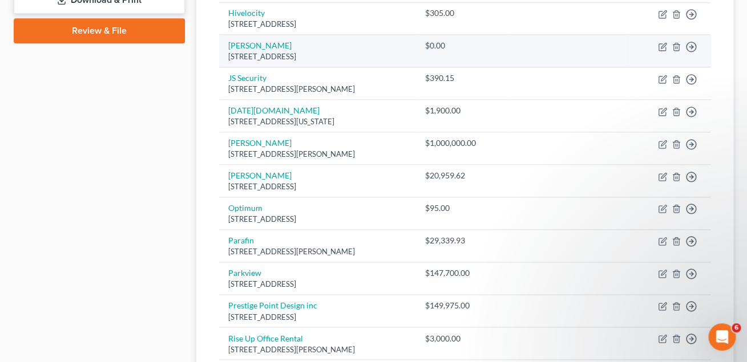
click at [488, 47] on div "$0.00" at bounding box center [462, 45] width 74 height 11
click at [661, 47] on icon "button" at bounding box center [663, 45] width 5 height 5
select select "35"
select select "11"
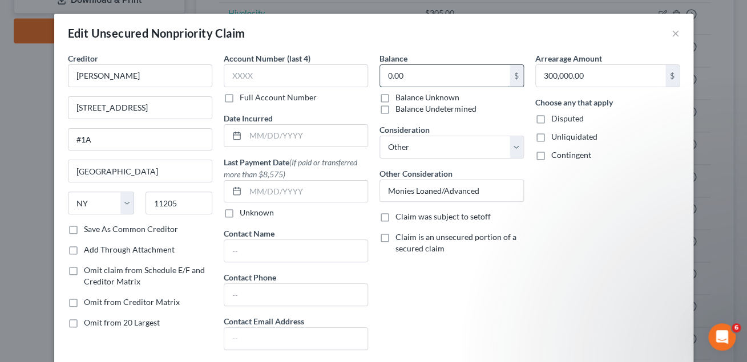
drag, startPoint x: 437, startPoint y: 78, endPoint x: 353, endPoint y: 76, distance: 83.9
click at [380, 76] on input "0.00" at bounding box center [445, 76] width 130 height 22
drag, startPoint x: 433, startPoint y: 74, endPoint x: 375, endPoint y: 76, distance: 57.7
click at [380, 76] on input "0.00" at bounding box center [445, 76] width 130 height 22
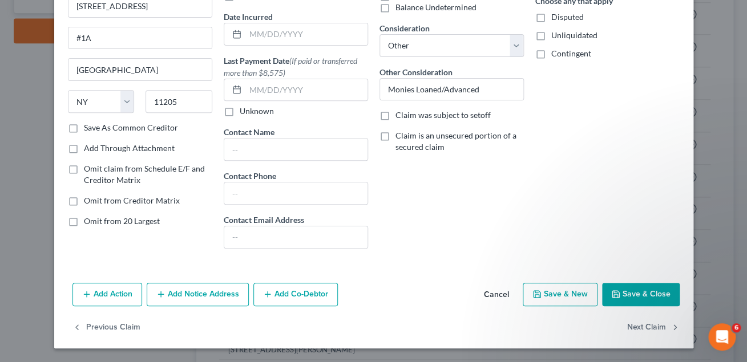
click at [635, 295] on button "Save & Close" at bounding box center [641, 295] width 78 height 24
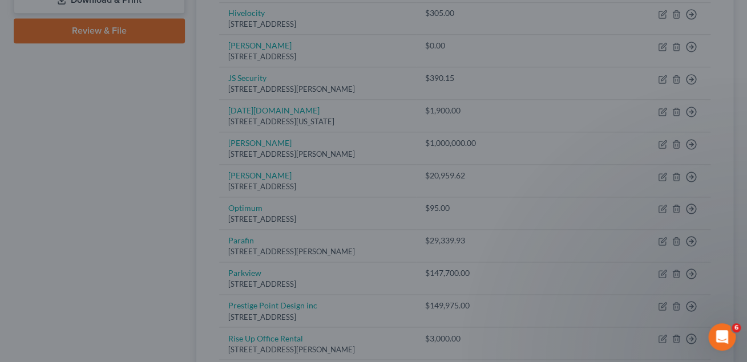
type input "300,000.00"
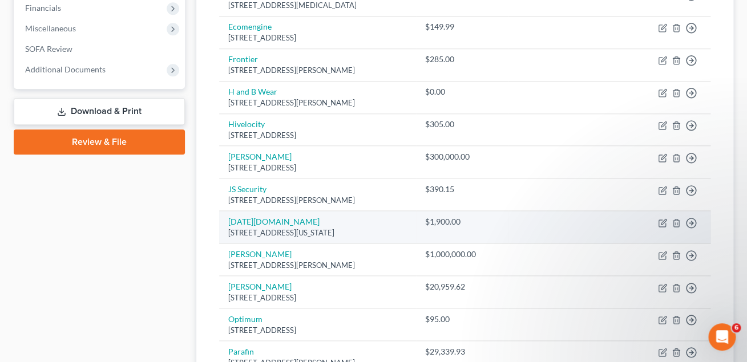
scroll to position [326, 0]
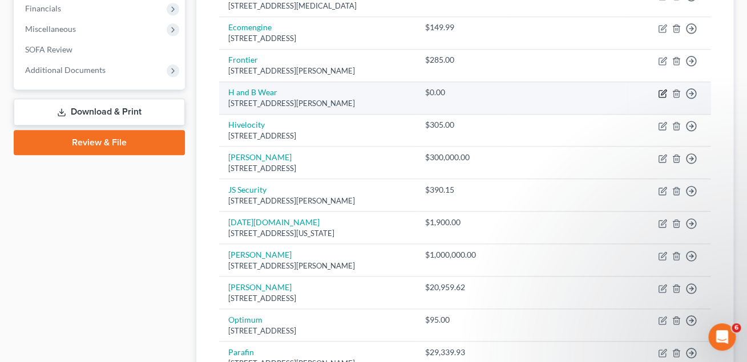
click at [663, 93] on icon "button" at bounding box center [662, 93] width 9 height 9
select select "35"
select select "2"
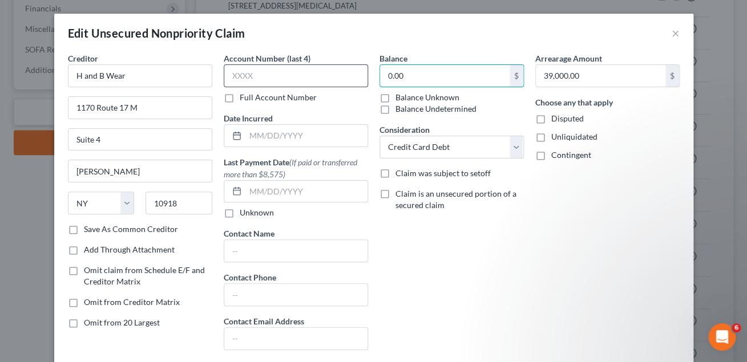
drag, startPoint x: 414, startPoint y: 78, endPoint x: 345, endPoint y: 75, distance: 69.1
click at [380, 75] on input "0.00" at bounding box center [445, 76] width 130 height 22
click at [476, 254] on div "Balance 39,000 $ Balance Unknown Balance Undetermined 39,000.00 $ Balance Unkno…" at bounding box center [452, 205] width 156 height 307
click at [411, 78] on input "39,000" at bounding box center [445, 76] width 130 height 22
click at [419, 80] on input "39,000" at bounding box center [445, 76] width 130 height 22
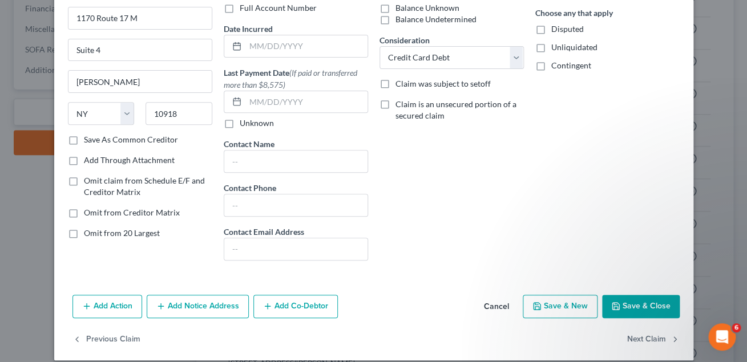
scroll to position [102, 0]
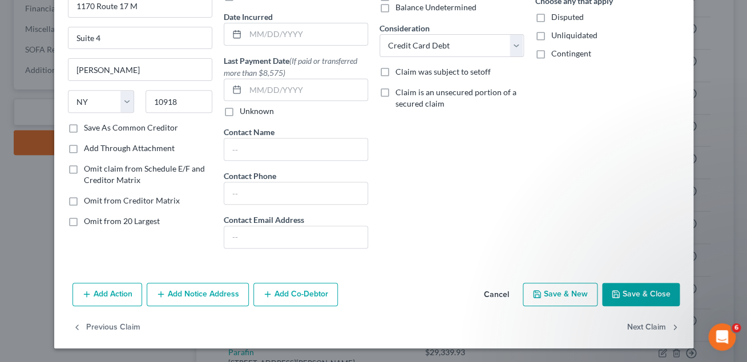
type input "39,000.00"
click at [641, 296] on button "Save & Close" at bounding box center [641, 295] width 78 height 24
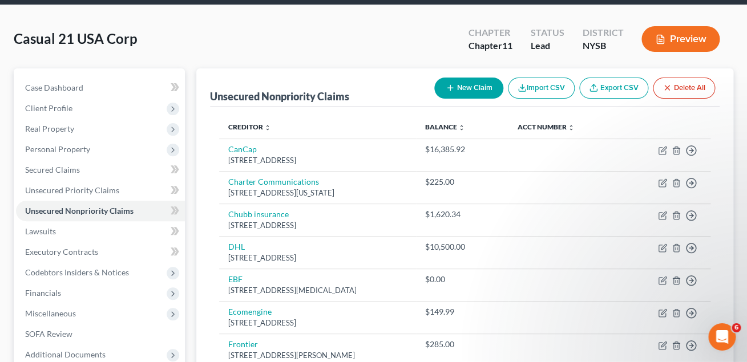
scroll to position [48, 0]
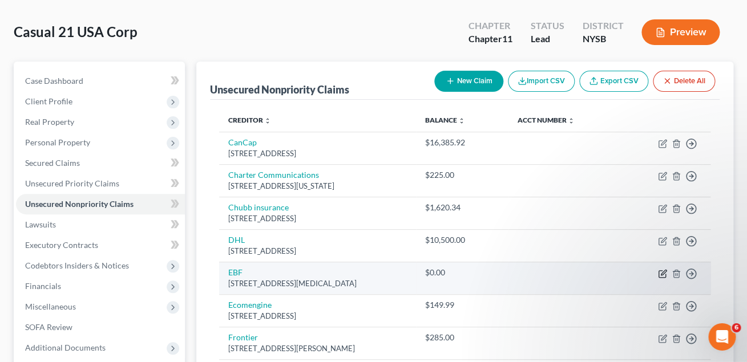
click at [662, 271] on icon "button" at bounding box center [662, 273] width 9 height 9
select select "9"
select select "11"
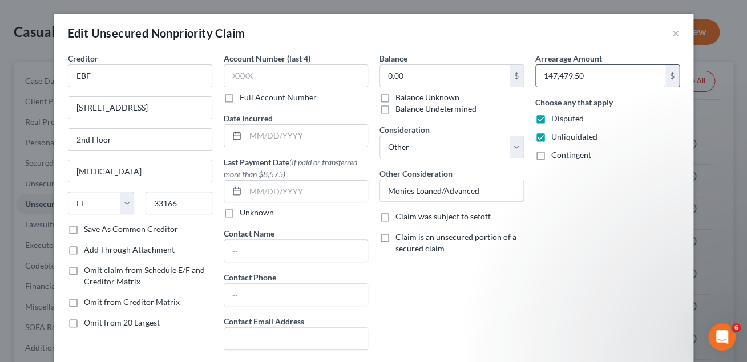
drag, startPoint x: 584, startPoint y: 76, endPoint x: 595, endPoint y: 75, distance: 10.9
click at [595, 75] on input "147,479.50" at bounding box center [601, 76] width 130 height 22
click at [414, 77] on input "0.00" at bounding box center [445, 76] width 130 height 22
paste input "147,479.5"
type input "147,479.50"
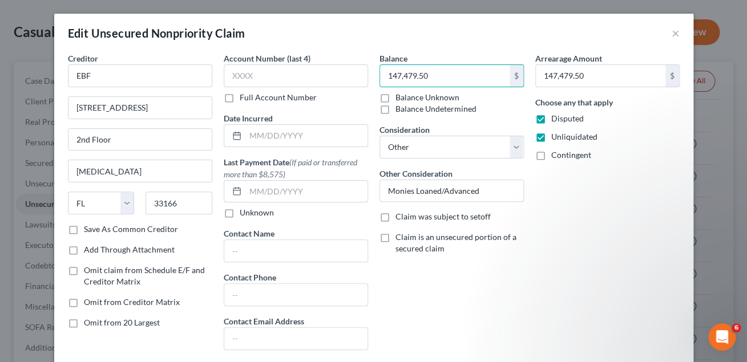
click at [625, 271] on div "Arrearage Amount 147,479.50 $ Choose any that apply Disputed Unliquidated Conti…" at bounding box center [608, 205] width 156 height 307
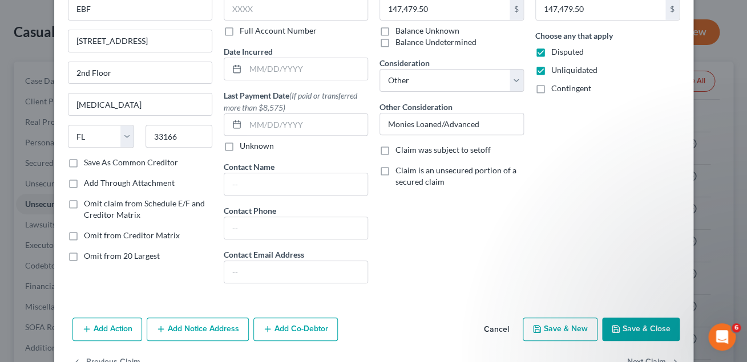
scroll to position [102, 0]
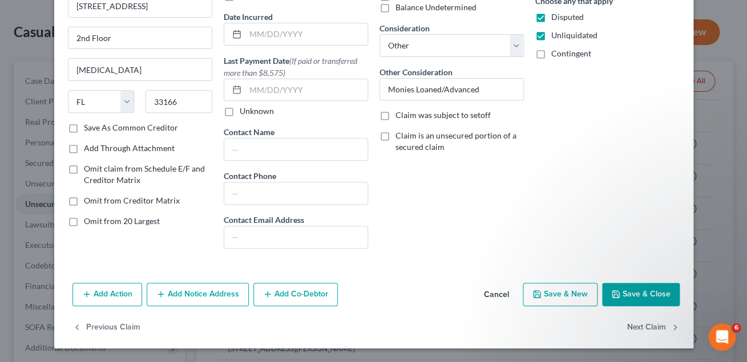
click at [639, 299] on button "Save & Close" at bounding box center [641, 295] width 78 height 24
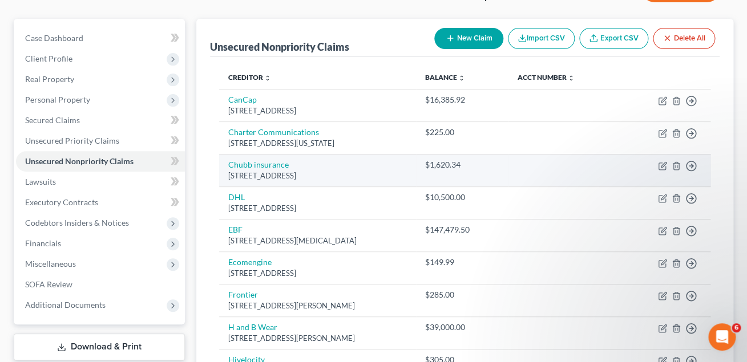
scroll to position [90, 0]
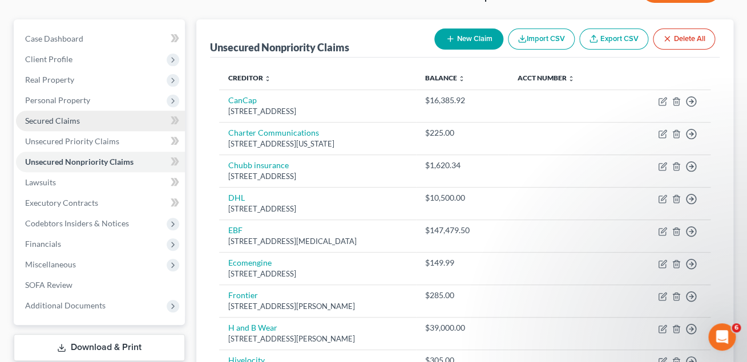
click at [72, 118] on span "Secured Claims" at bounding box center [52, 121] width 55 height 10
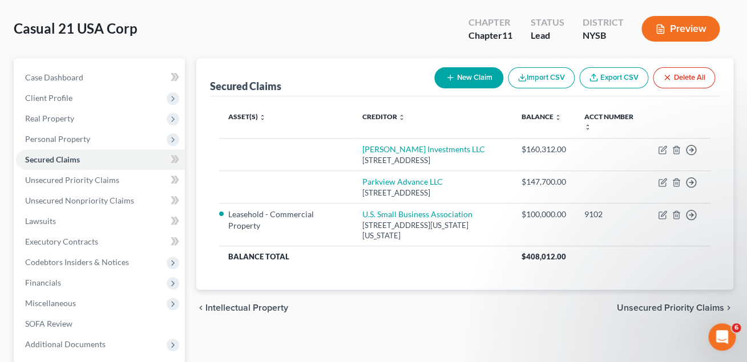
scroll to position [52, 0]
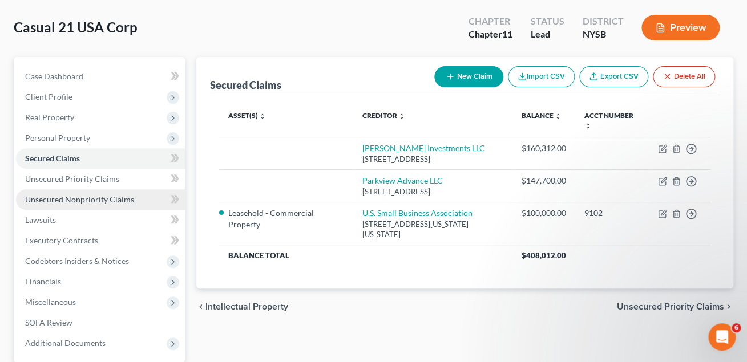
click at [116, 195] on span "Unsecured Nonpriority Claims" at bounding box center [79, 200] width 109 height 10
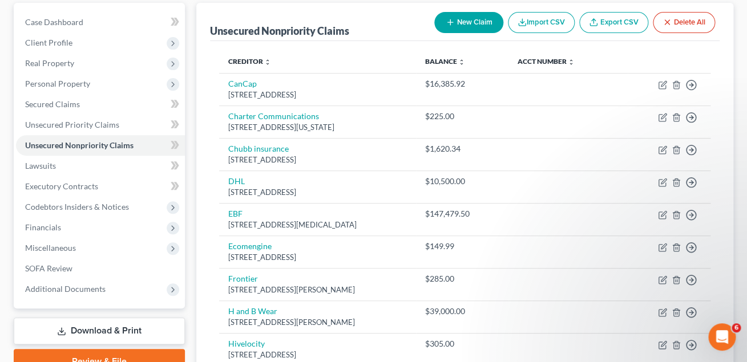
scroll to position [106, 0]
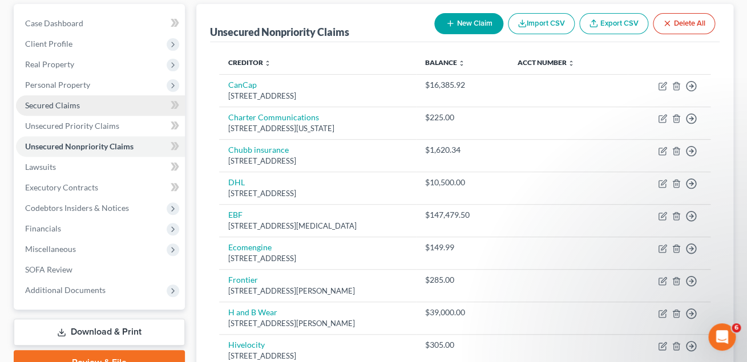
click at [66, 108] on span "Secured Claims" at bounding box center [52, 105] width 55 height 10
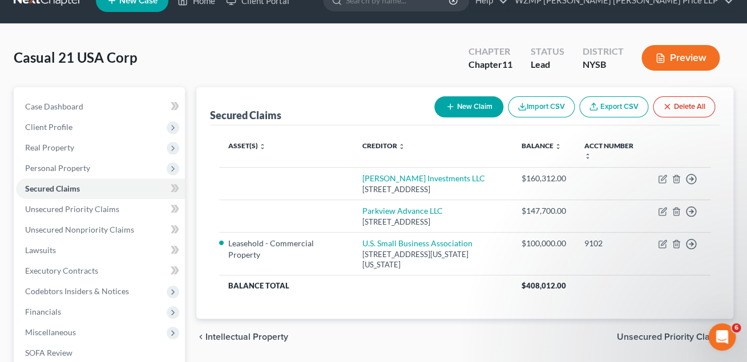
scroll to position [25, 0]
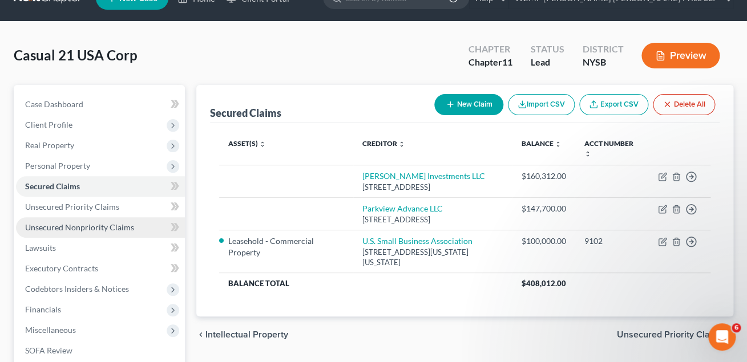
click at [61, 224] on span "Unsecured Nonpriority Claims" at bounding box center [79, 228] width 109 height 10
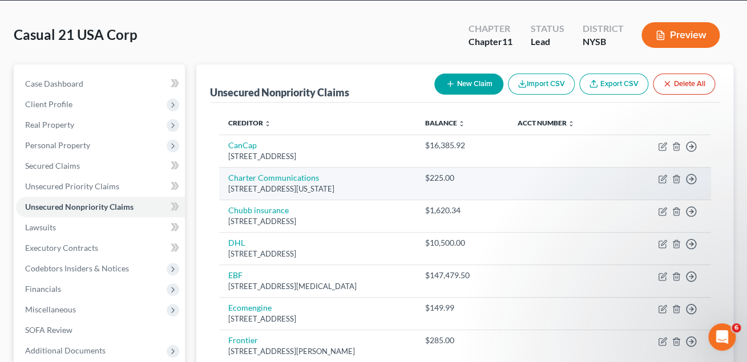
scroll to position [50, 0]
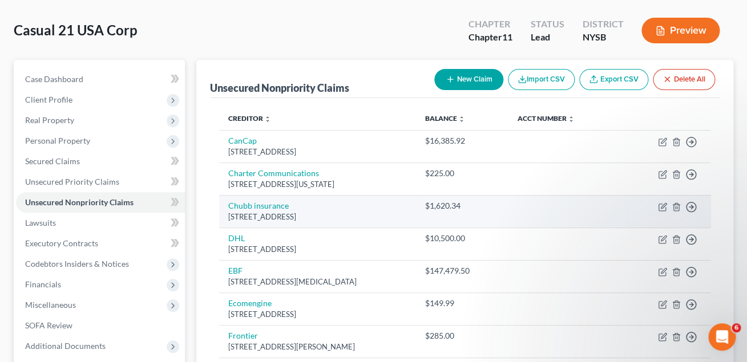
click at [495, 208] on div "$1,620.34" at bounding box center [462, 205] width 74 height 11
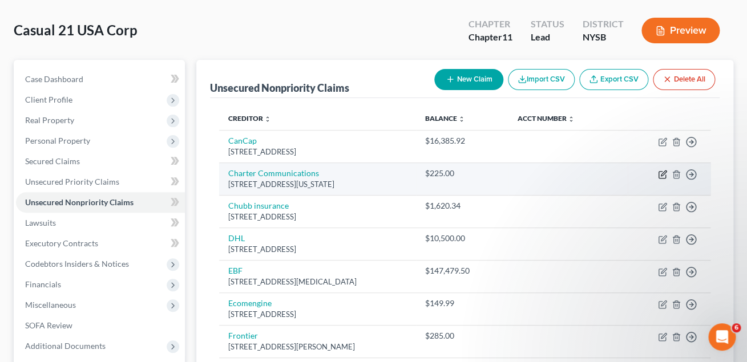
click at [662, 175] on icon "button" at bounding box center [663, 173] width 5 height 5
select select "6"
select select "15"
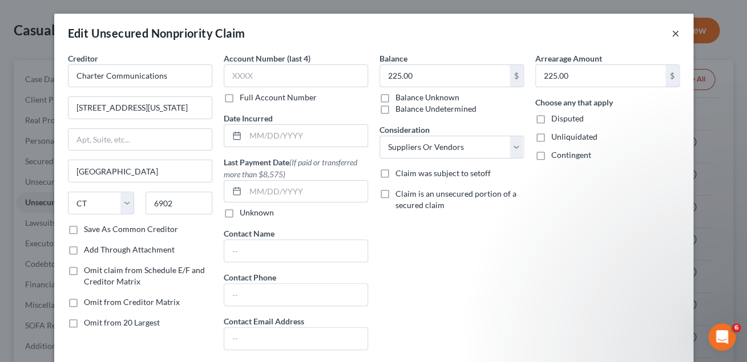
click at [676, 30] on button "×" at bounding box center [676, 33] width 8 height 14
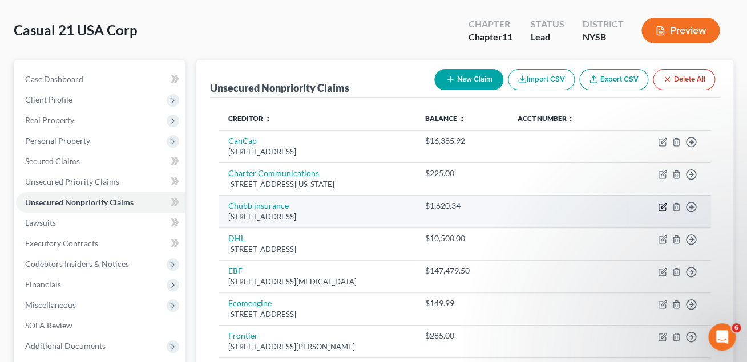
click at [661, 206] on icon "button" at bounding box center [662, 207] width 9 height 9
select select "39"
select select "18"
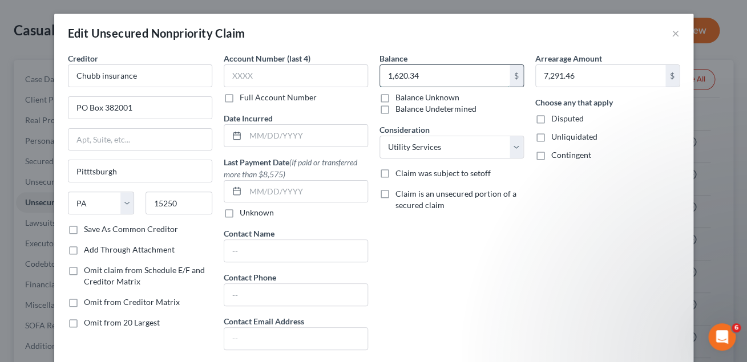
click at [427, 78] on input "1,620.34" at bounding box center [445, 76] width 130 height 22
type input "7,291.46"
click at [559, 213] on div "Arrearage Amount 7,291.46 $ Choose any that apply Disputed Unliquidated Conting…" at bounding box center [608, 205] width 156 height 307
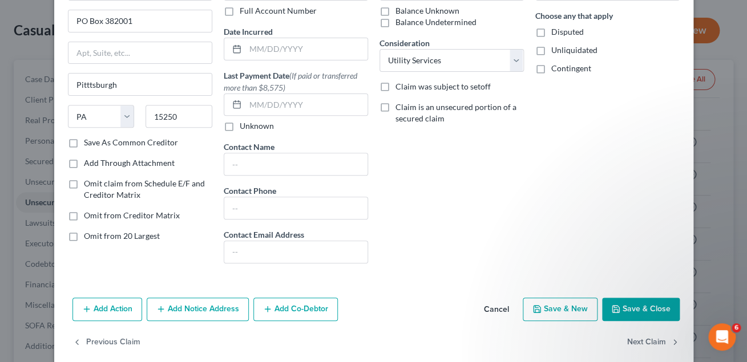
scroll to position [102, 0]
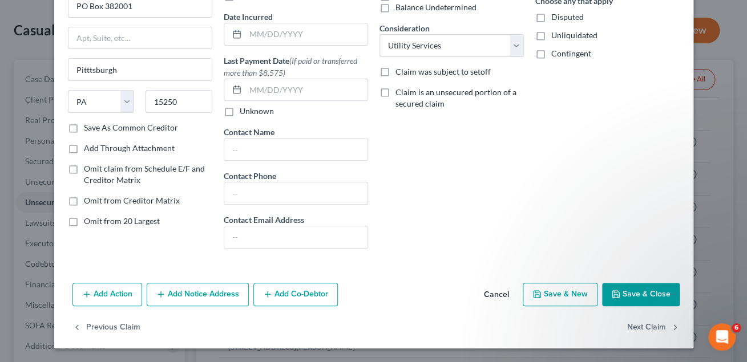
click at [631, 297] on button "Save & Close" at bounding box center [641, 295] width 78 height 24
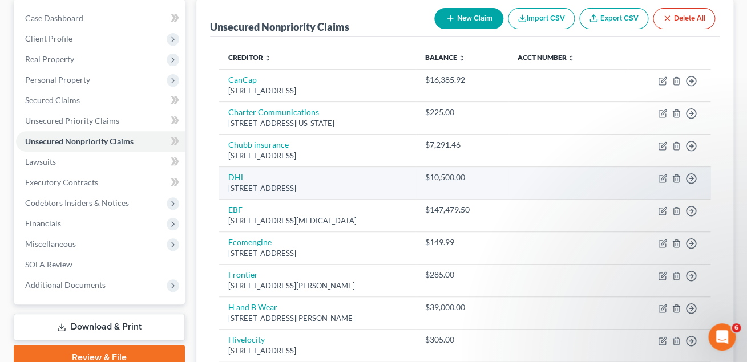
scroll to position [111, 0]
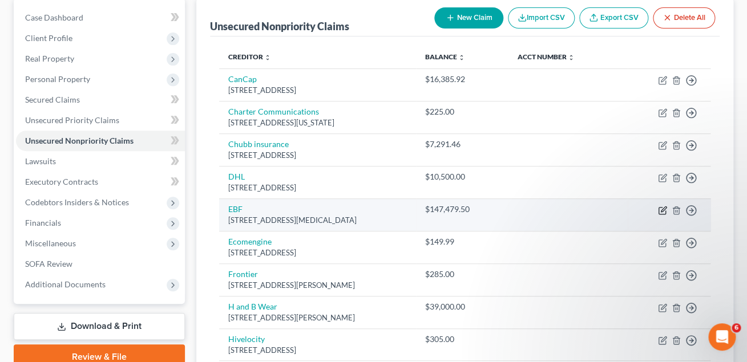
click at [662, 210] on icon "button" at bounding box center [662, 210] width 9 height 9
select select "9"
select select "11"
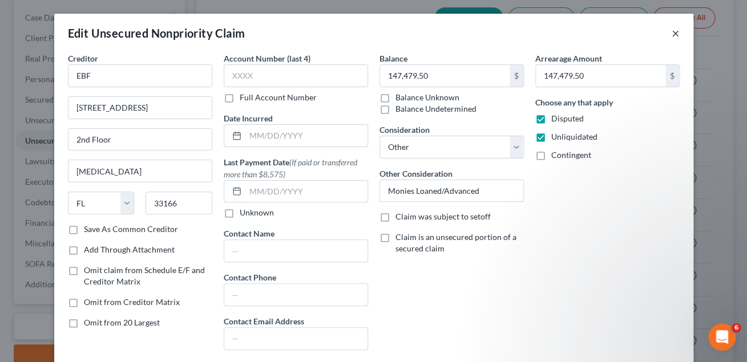
click at [675, 36] on button "×" at bounding box center [676, 33] width 8 height 14
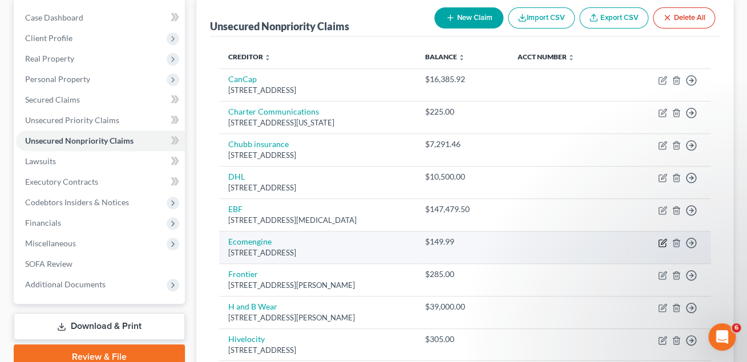
click at [661, 244] on icon "button" at bounding box center [662, 243] width 9 height 9
select select "48"
select select "15"
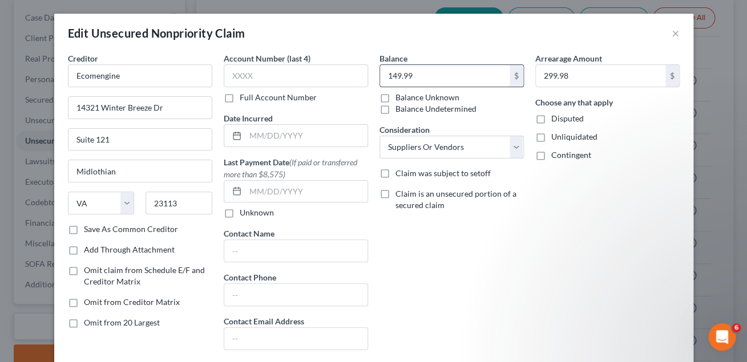
drag, startPoint x: 432, startPoint y: 78, endPoint x: 345, endPoint y: 77, distance: 87.3
click at [380, 77] on input "149.99" at bounding box center [445, 76] width 130 height 22
drag, startPoint x: 389, startPoint y: 78, endPoint x: 477, endPoint y: 74, distance: 88.5
click at [477, 74] on input "149.99" at bounding box center [445, 76] width 130 height 22
type input "299.98"
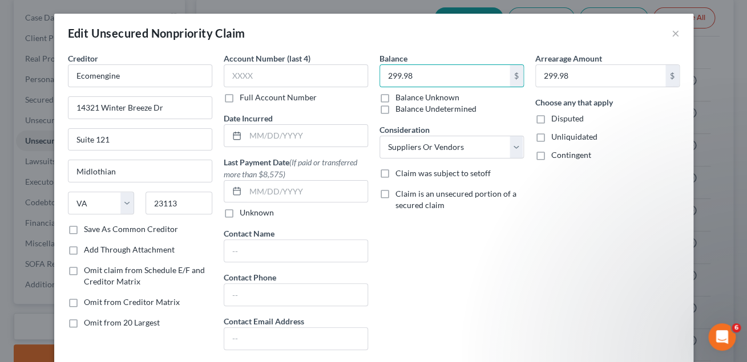
click at [598, 240] on div "Arrearage Amount 299.98 $ Choose any that apply Disputed Unliquidated Contingent" at bounding box center [608, 205] width 156 height 307
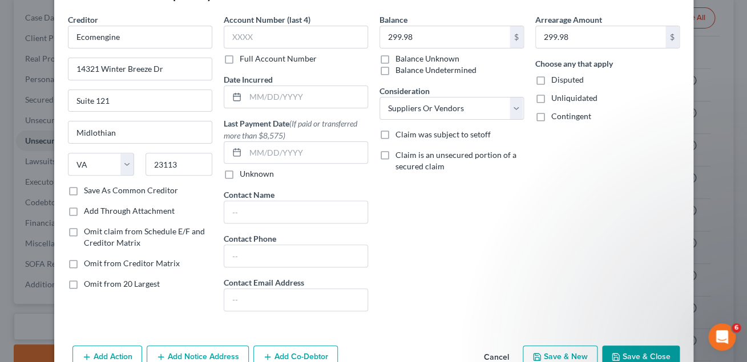
scroll to position [102, 0]
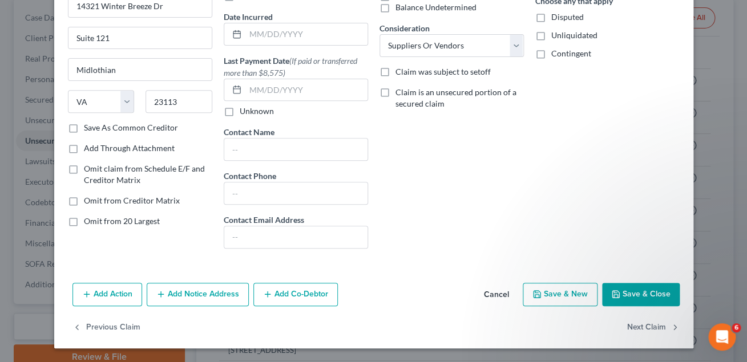
click at [625, 296] on button "Save & Close" at bounding box center [641, 295] width 78 height 24
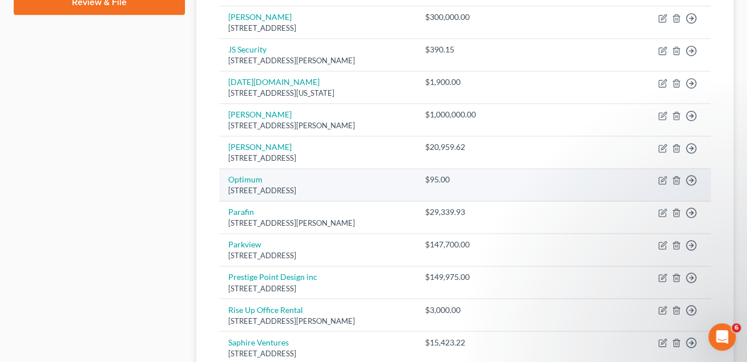
scroll to position [467, 0]
click at [662, 180] on icon "button" at bounding box center [662, 179] width 9 height 9
select select "35"
select select "11"
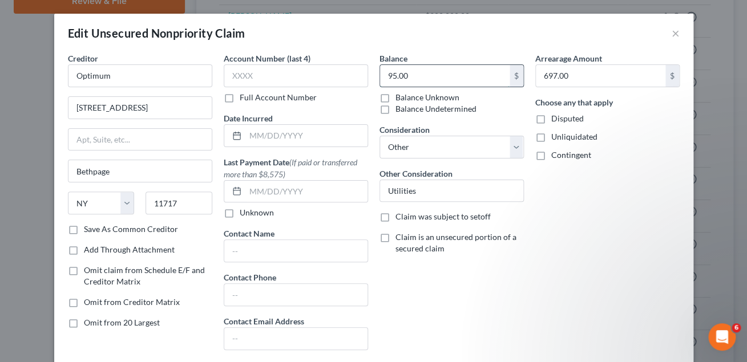
drag, startPoint x: 410, startPoint y: 76, endPoint x: 349, endPoint y: 76, distance: 60.5
click at [380, 76] on input "95.00" at bounding box center [445, 76] width 130 height 22
drag, startPoint x: 386, startPoint y: 76, endPoint x: 454, endPoint y: 74, distance: 67.9
click at [454, 74] on input "95.00" at bounding box center [445, 76] width 130 height 22
click at [611, 226] on div "Arrearage Amount 697.00 $ Choose any that apply Disputed Unliquidated Contingent" at bounding box center [608, 205] width 156 height 307
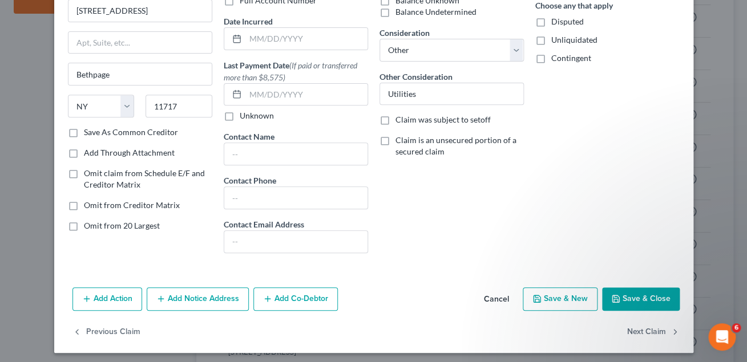
scroll to position [102, 0]
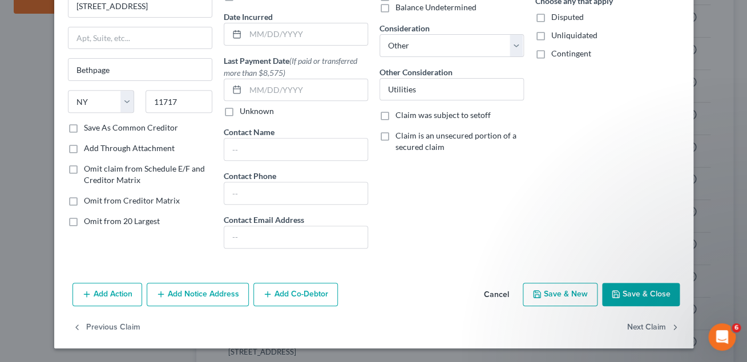
click at [639, 296] on button "Save & Close" at bounding box center [641, 295] width 78 height 24
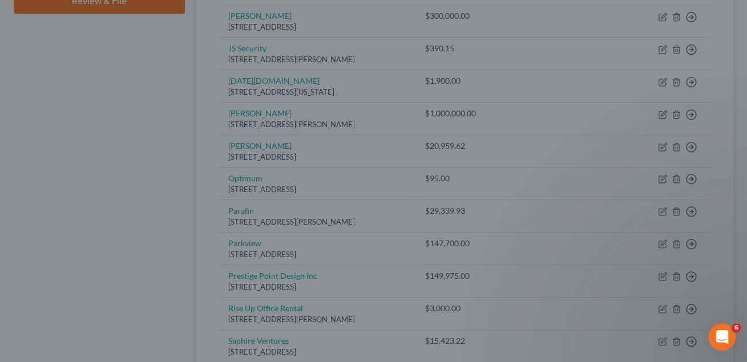
type input "697.00"
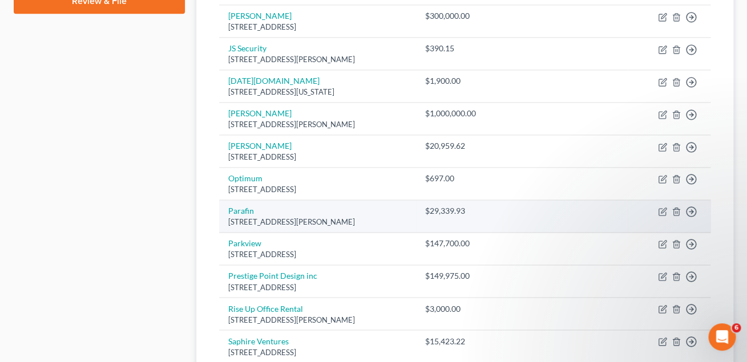
click at [316, 227] on div "[STREET_ADDRESS][PERSON_NAME]" at bounding box center [317, 222] width 179 height 11
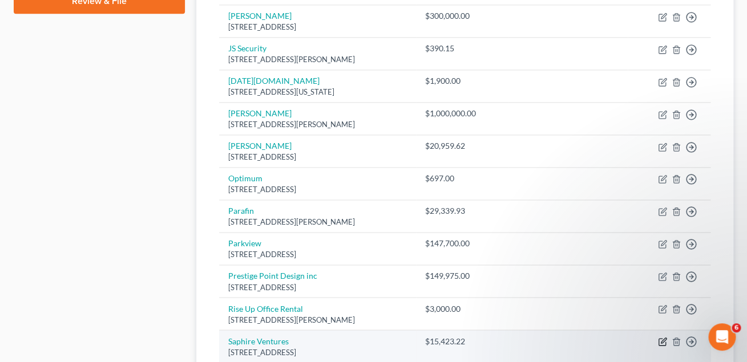
click at [662, 344] on icon "button" at bounding box center [663, 340] width 5 height 5
select select "35"
select select "11"
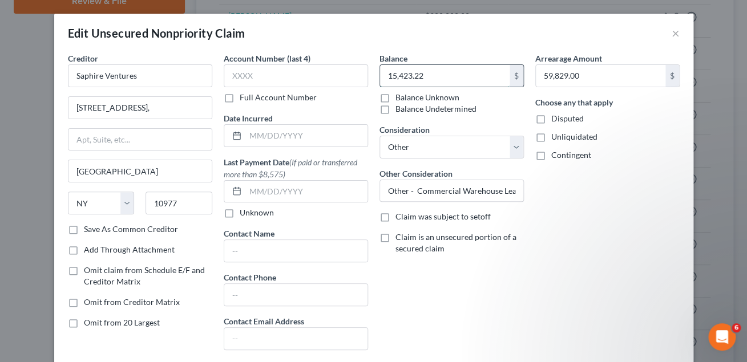
drag, startPoint x: 434, startPoint y: 77, endPoint x: 442, endPoint y: 76, distance: 8.6
click at [442, 76] on input "15,423.22" at bounding box center [445, 76] width 130 height 22
click at [565, 232] on div "Arrearage Amount 59,829.00 $ Choose any that apply Disputed Unliquidated Contin…" at bounding box center [608, 205] width 156 height 307
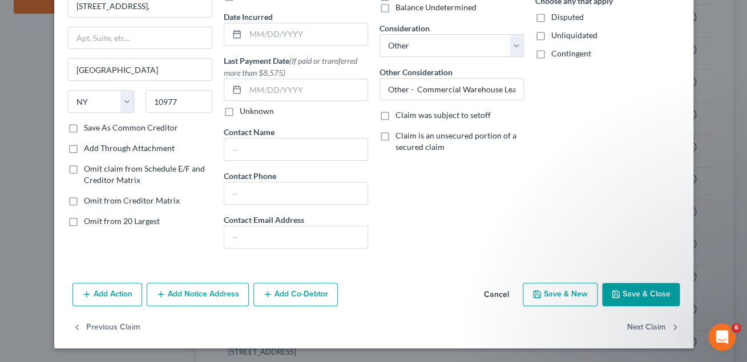
click at [633, 296] on button "Save & Close" at bounding box center [641, 295] width 78 height 24
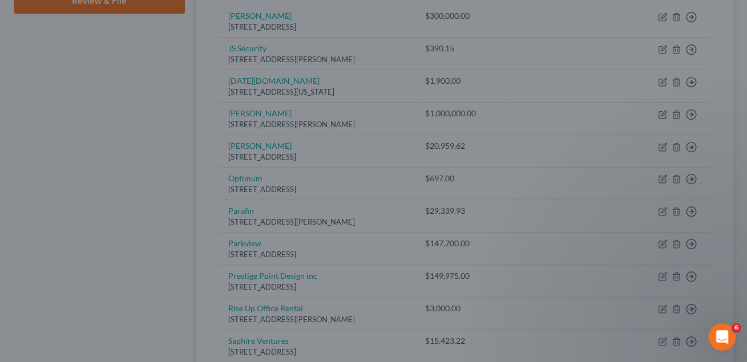
type input "59,829.00"
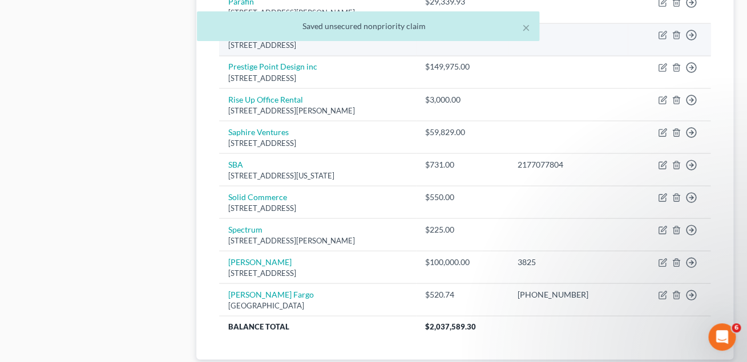
scroll to position [678, 0]
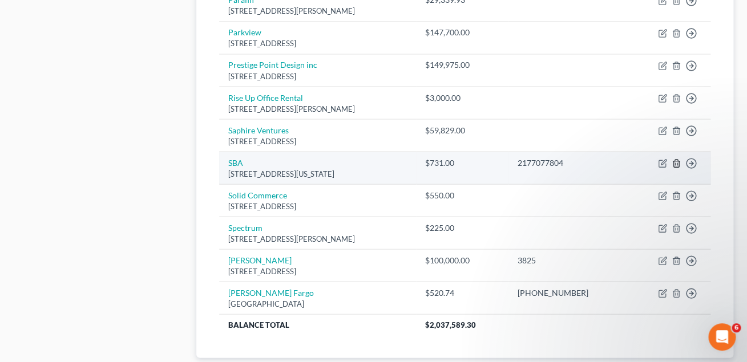
click at [676, 163] on icon "button" at bounding box center [676, 163] width 9 height 9
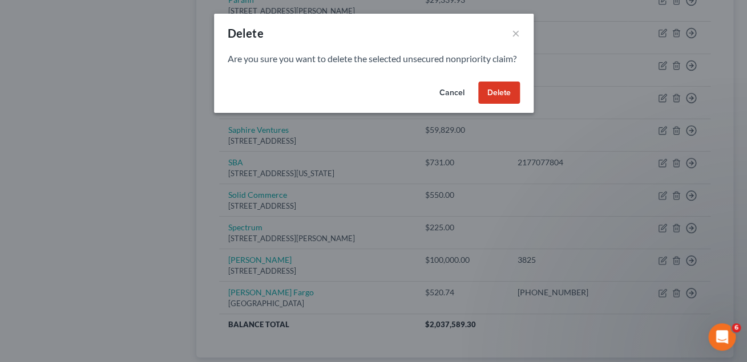
click at [448, 104] on button "Cancel" at bounding box center [451, 93] width 43 height 23
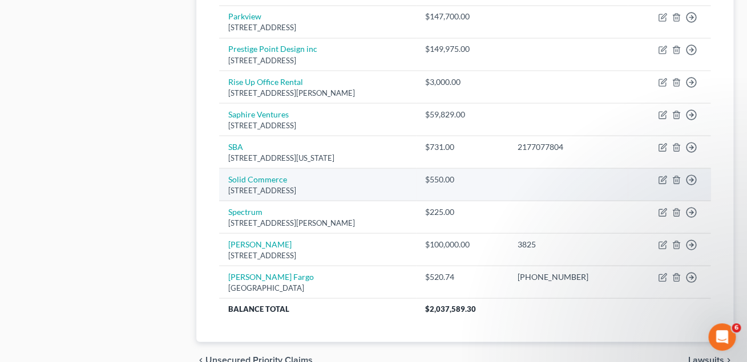
scroll to position [700, 0]
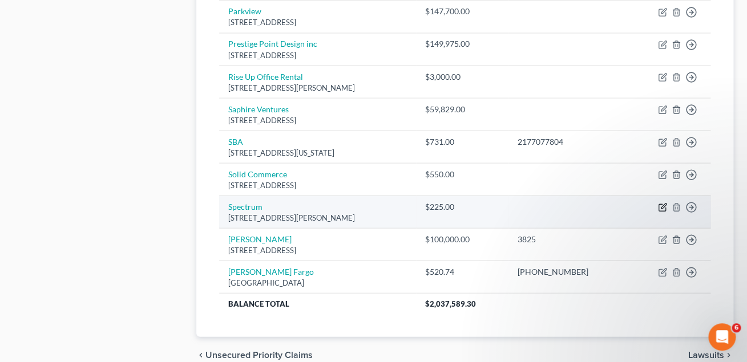
click at [662, 207] on icon "button" at bounding box center [663, 205] width 5 height 5
select select "9"
select select "11"
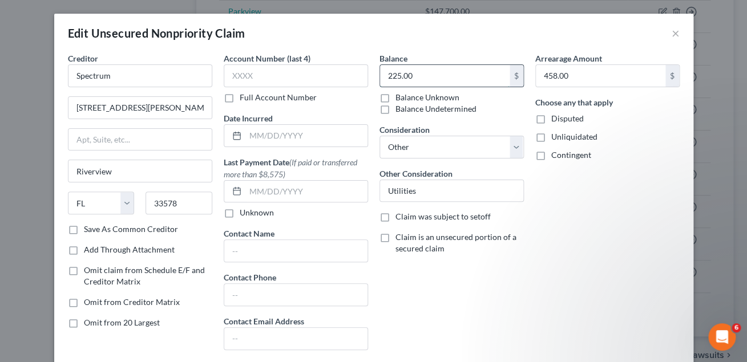
drag, startPoint x: 438, startPoint y: 75, endPoint x: 475, endPoint y: 72, distance: 37.7
click at [475, 72] on input "225.00" at bounding box center [445, 76] width 130 height 22
click at [657, 270] on div "Arrearage Amount 458.00 $ Choose any that apply Disputed Unliquidated Contingent" at bounding box center [608, 205] width 156 height 307
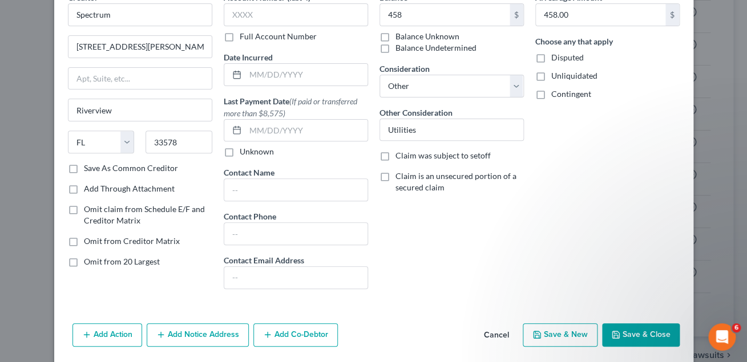
scroll to position [85, 0]
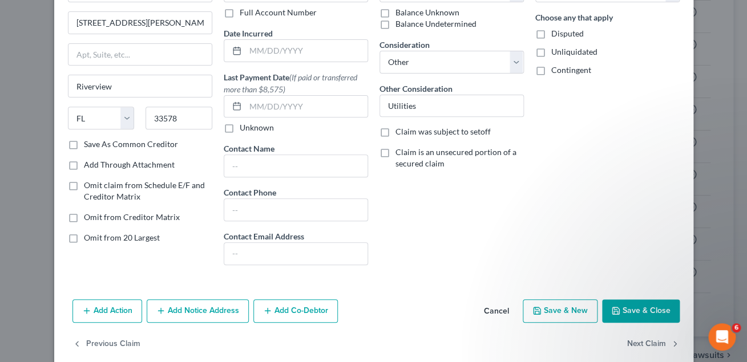
click at [626, 316] on button "Save & Close" at bounding box center [641, 312] width 78 height 24
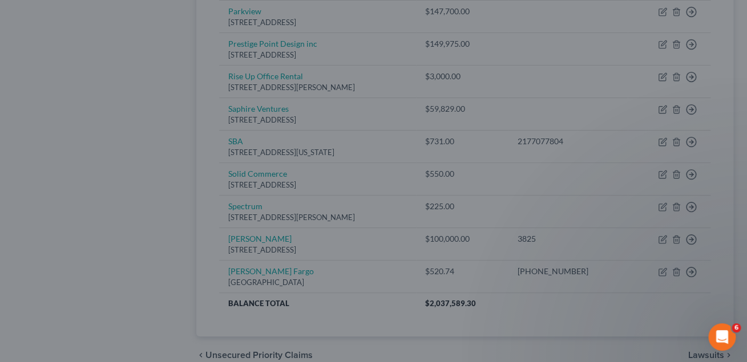
type input "458.00"
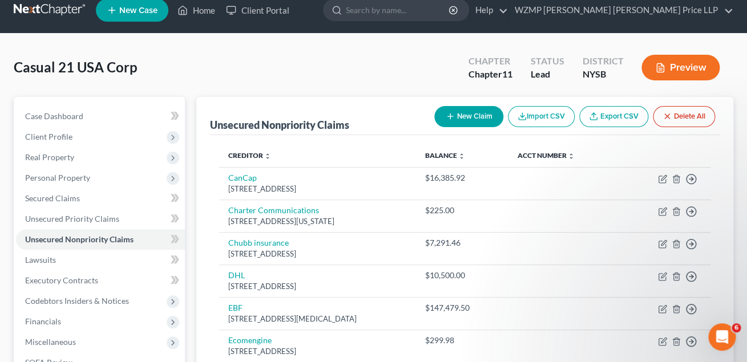
scroll to position [0, 0]
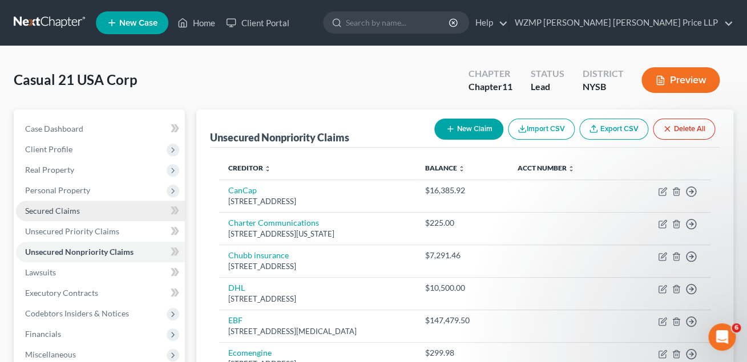
click at [72, 214] on span "Secured Claims" at bounding box center [52, 211] width 55 height 10
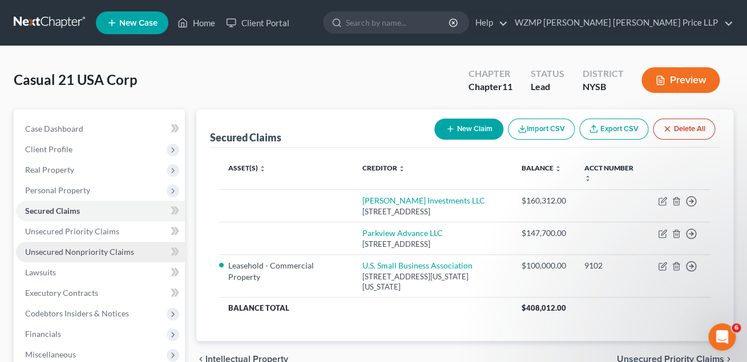
click at [65, 250] on span "Unsecured Nonpriority Claims" at bounding box center [79, 252] width 109 height 10
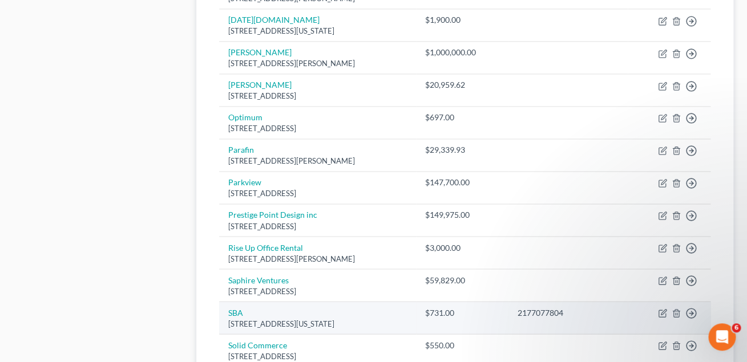
scroll to position [528, 0]
click at [676, 313] on icon "button" at bounding box center [676, 313] width 9 height 9
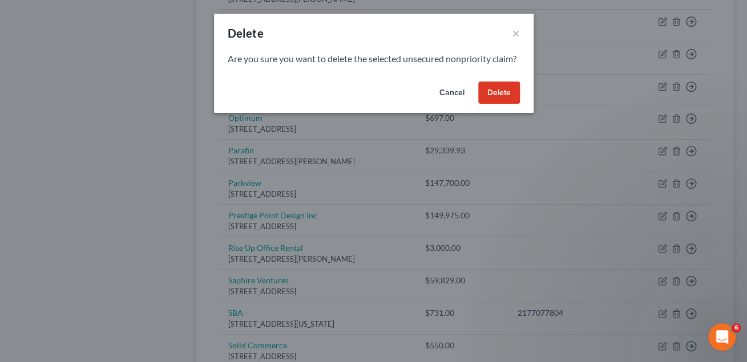
click at [506, 104] on button "Delete" at bounding box center [499, 93] width 42 height 23
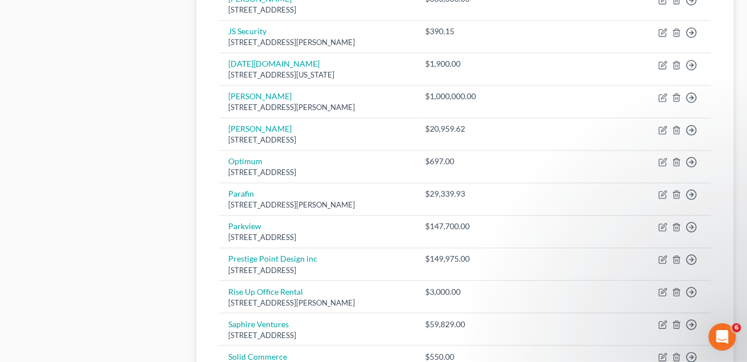
scroll to position [486, 0]
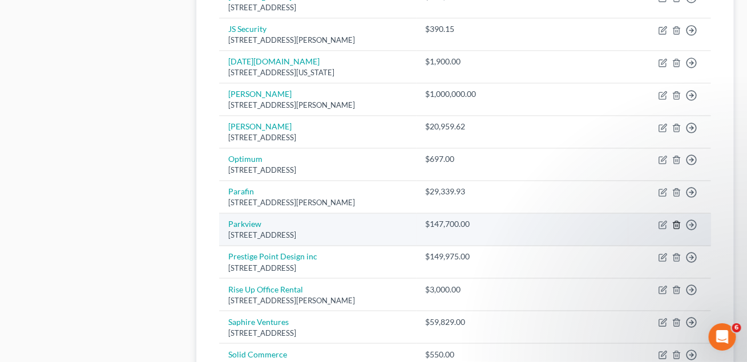
click at [676, 227] on icon "button" at bounding box center [676, 225] width 9 height 9
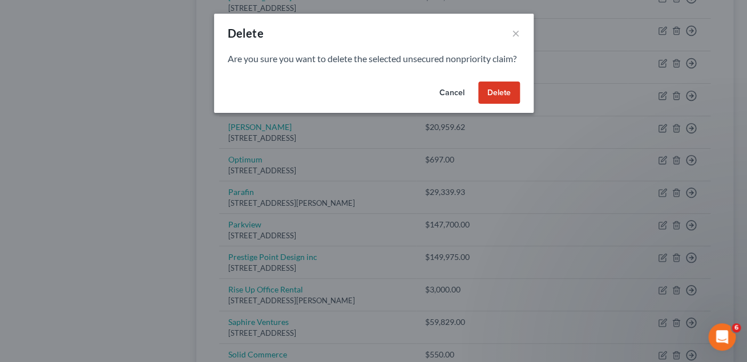
click at [504, 104] on button "Delete" at bounding box center [499, 93] width 42 height 23
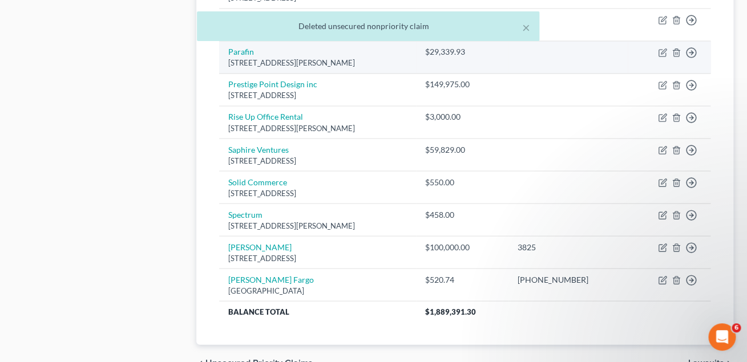
scroll to position [689, 0]
